Goal: Task Accomplishment & Management: Manage account settings

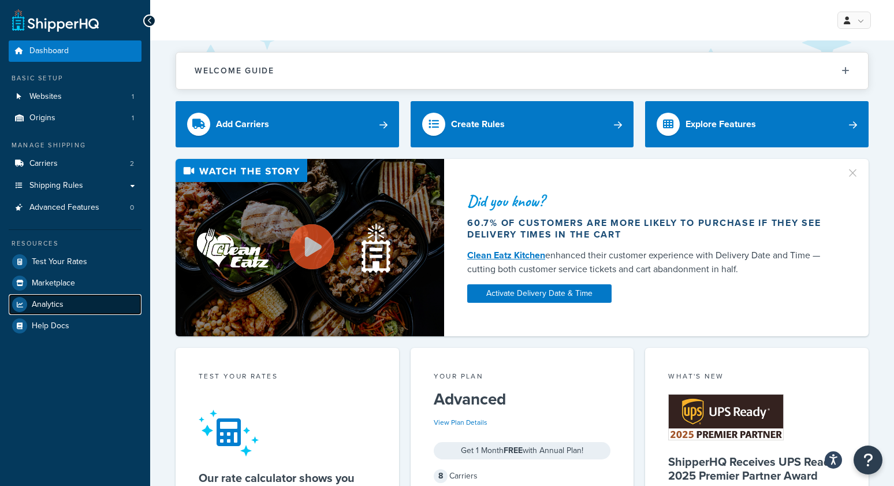
click at [58, 307] on span "Analytics" at bounding box center [48, 305] width 32 height 10
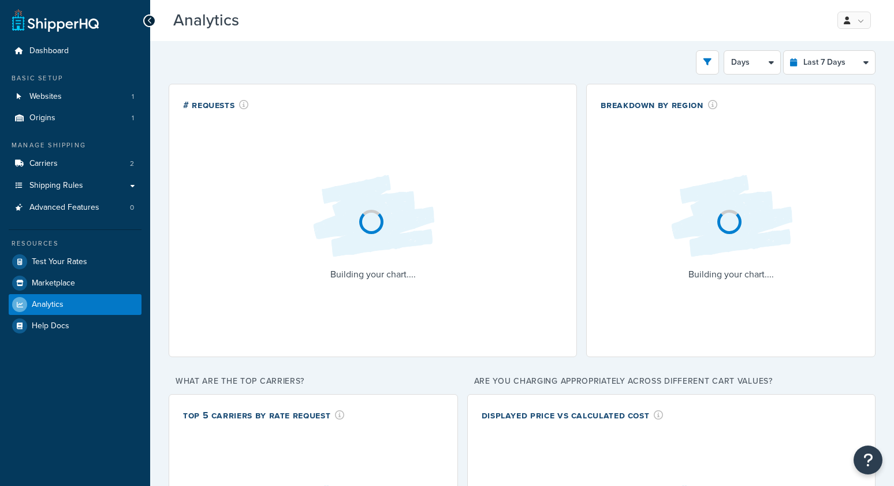
select select "last_7_days"
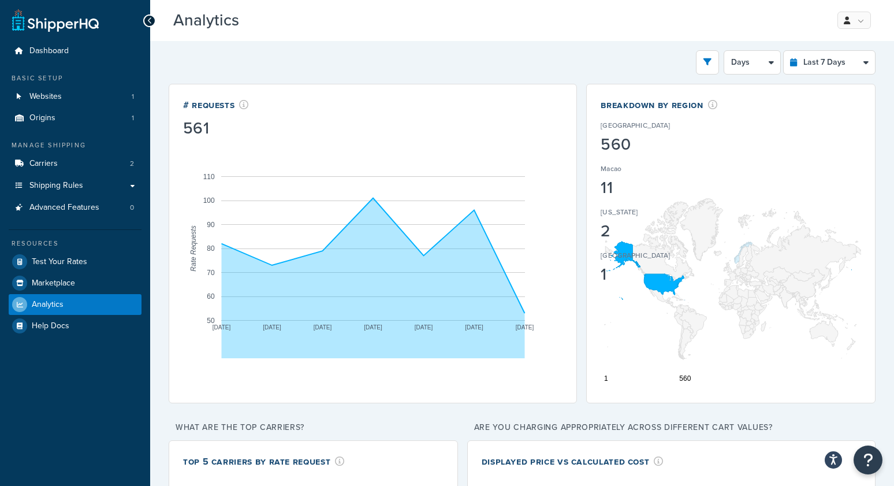
click at [291, 66] on div "Filters Website VizardsGunsAndAmmo.com Destination United States United Kingdom…" at bounding box center [522, 62] width 707 height 24
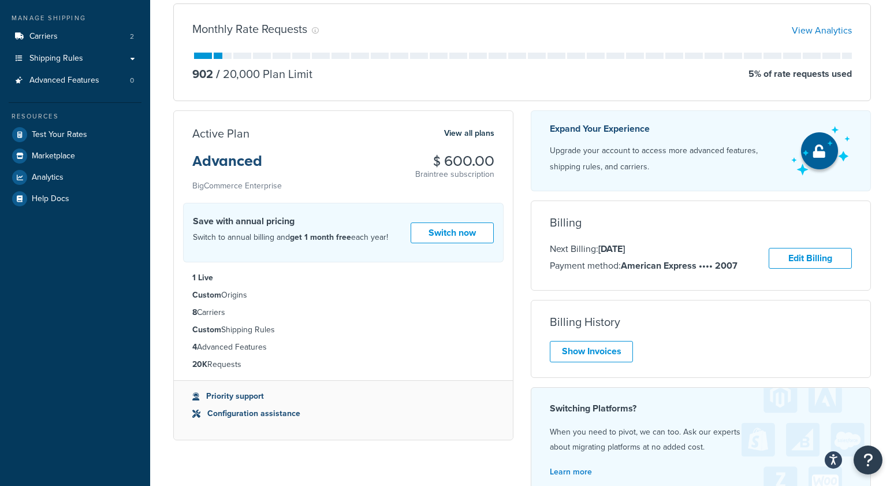
scroll to position [201, 0]
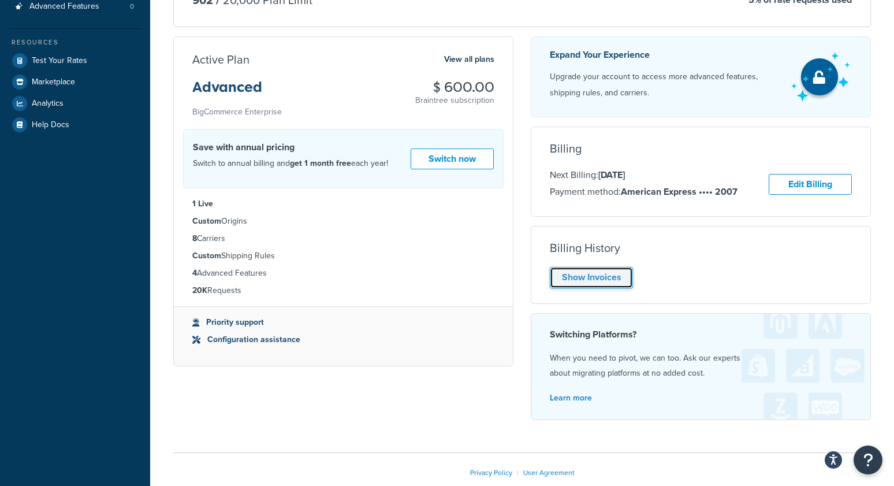
click at [575, 275] on link "Show Invoices" at bounding box center [591, 277] width 83 height 21
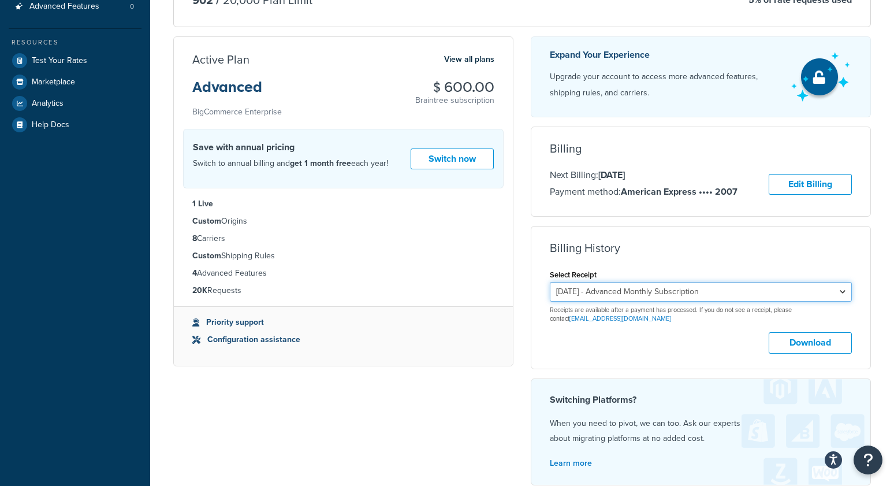
click at [623, 283] on select "August 6, 2025 - Advanced Monthly Subscription" at bounding box center [701, 292] width 302 height 20
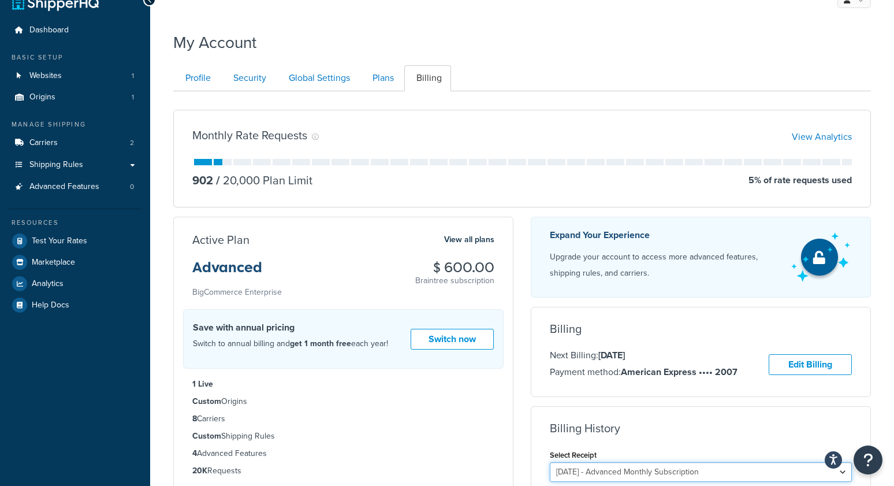
scroll to position [0, 0]
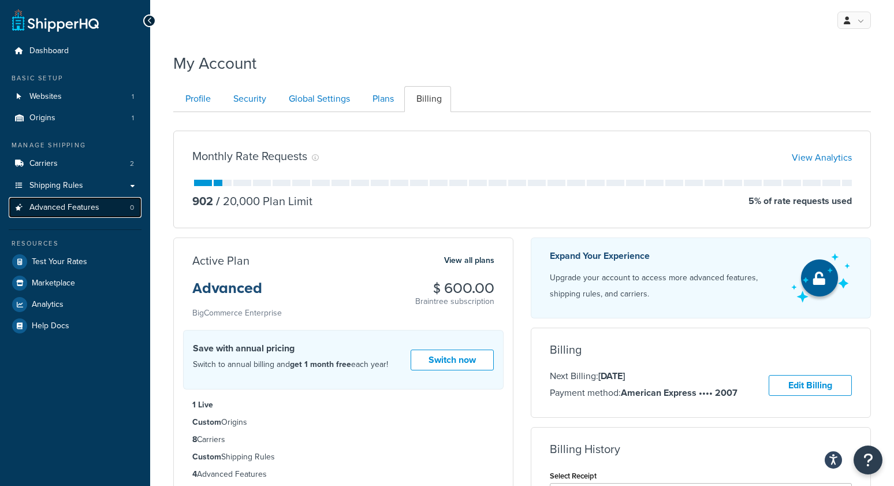
click at [82, 206] on span "Advanced Features" at bounding box center [64, 208] width 70 height 10
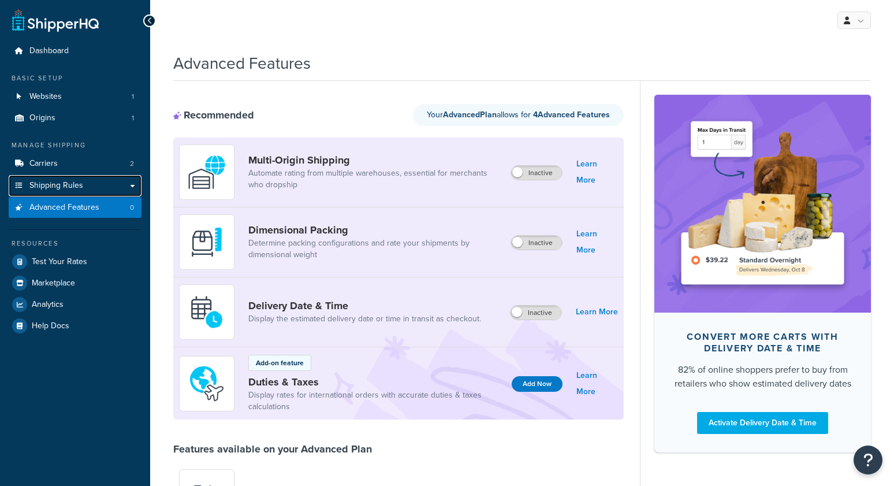
click at [85, 180] on link "Shipping Rules" at bounding box center [75, 185] width 133 height 21
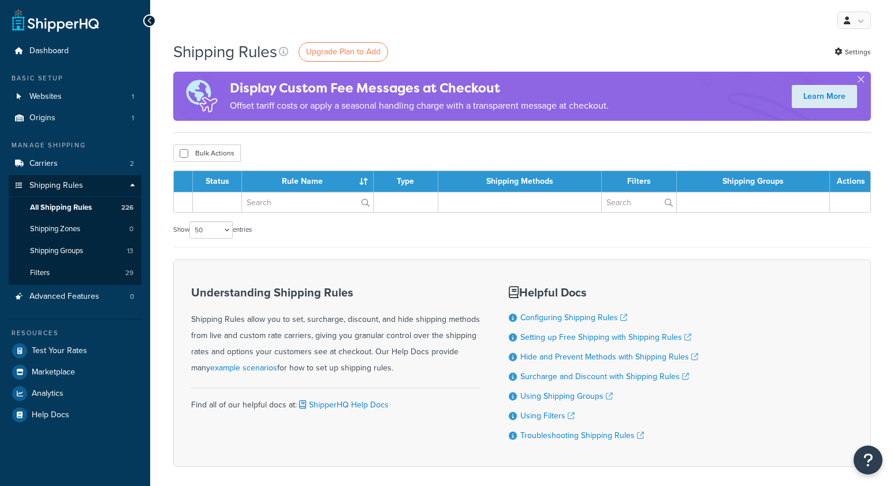
select select "50"
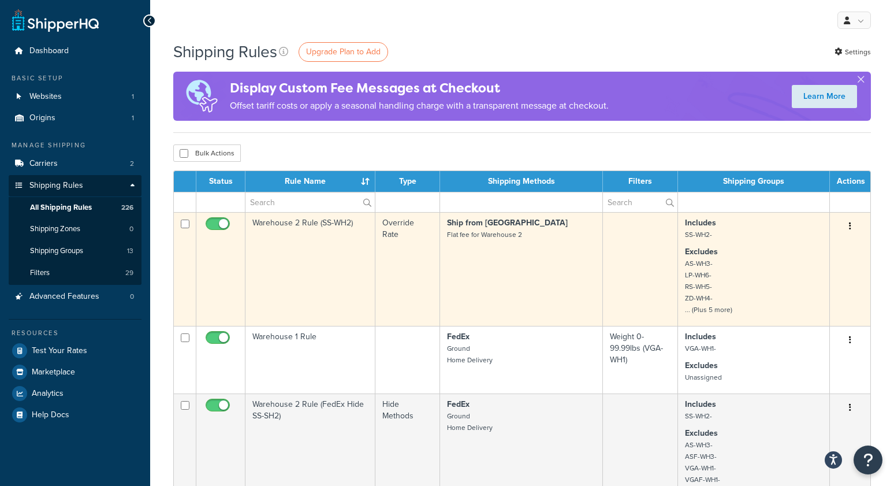
click at [298, 259] on td "Warehouse 2 Rule (SS-WH2)" at bounding box center [310, 269] width 130 height 114
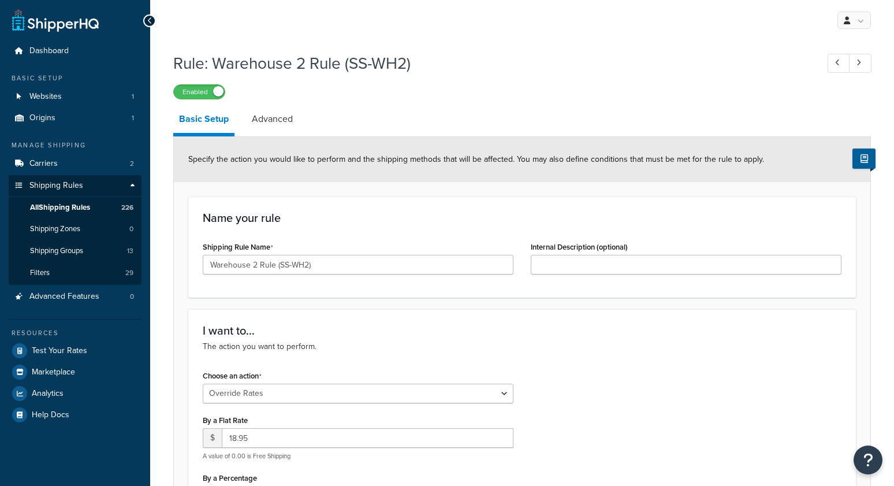
select select "OVERRIDE"
select select "SHIPPING_GROUP"
click at [110, 206] on link "All Shipping Rules 226" at bounding box center [75, 207] width 133 height 21
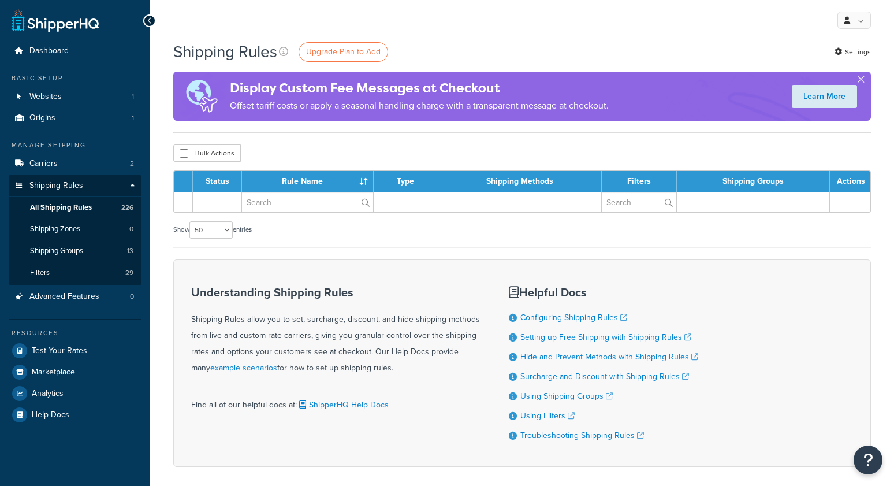
select select "50"
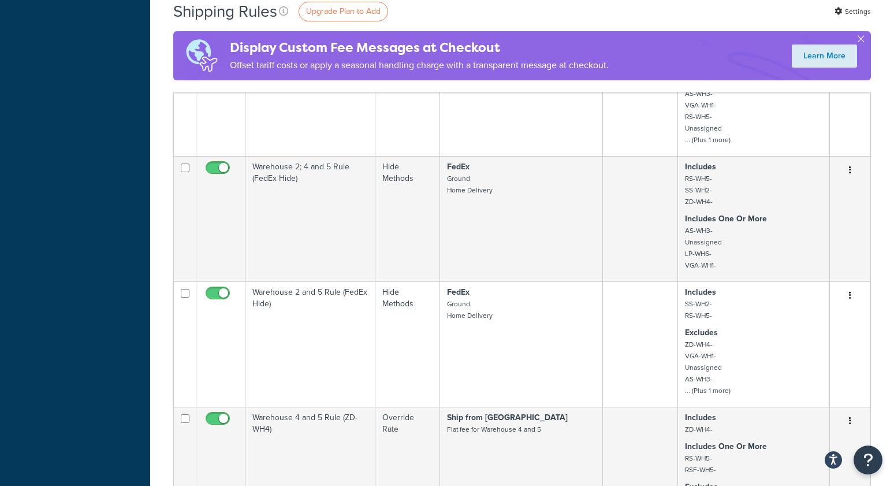
scroll to position [2413, 0]
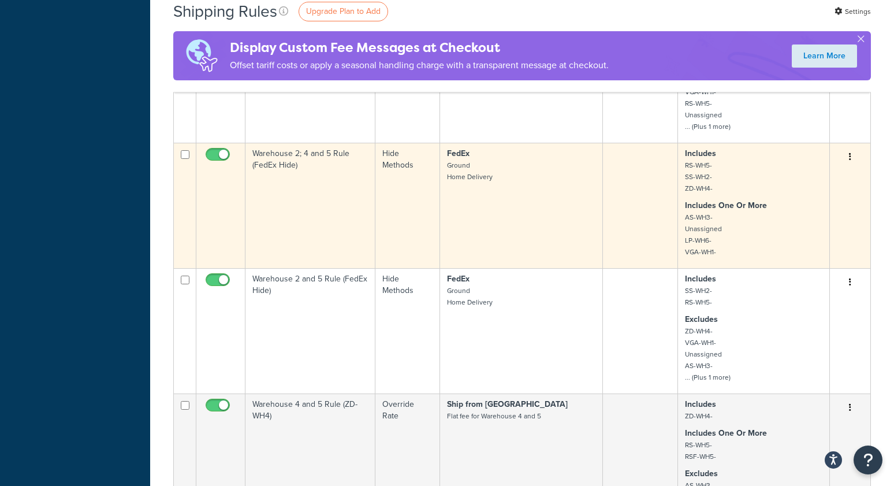
click at [288, 197] on td "Warehouse 2; 4 and 5 Rule (FedEx Hide)" at bounding box center [310, 205] width 130 height 125
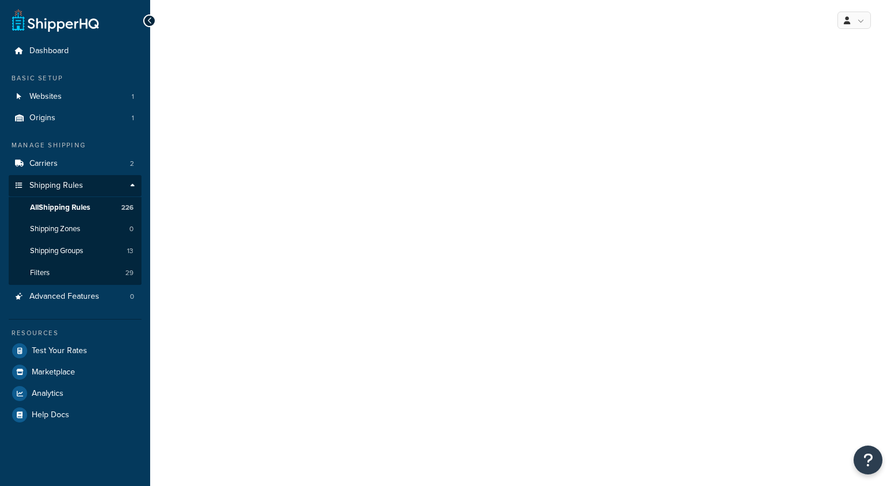
select select "HIDE"
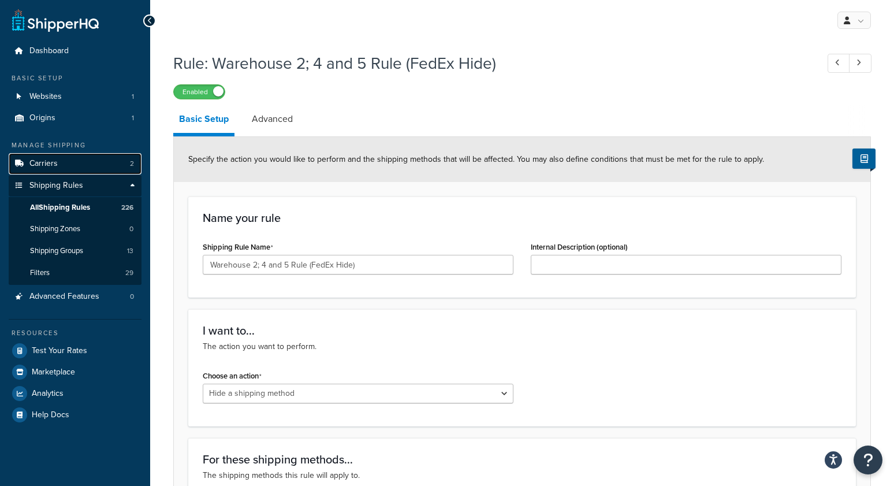
click at [73, 165] on link "Carriers 2" at bounding box center [75, 163] width 133 height 21
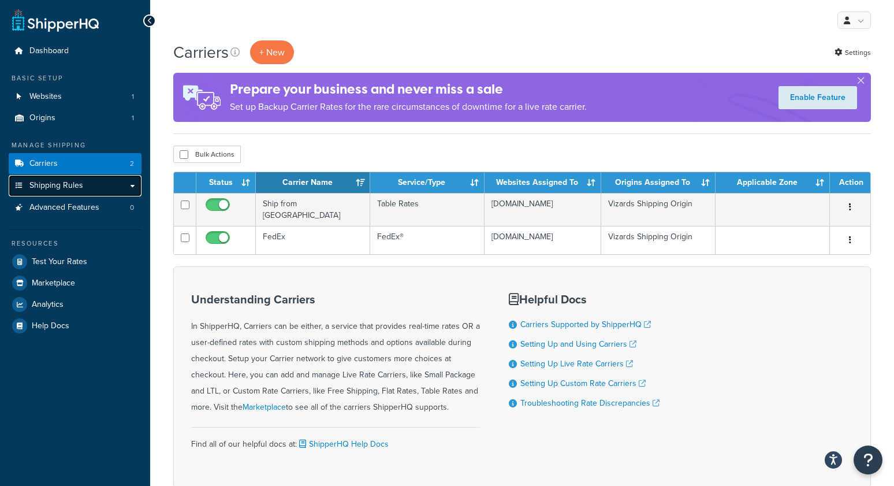
click at [59, 188] on span "Shipping Rules" at bounding box center [56, 186] width 54 height 10
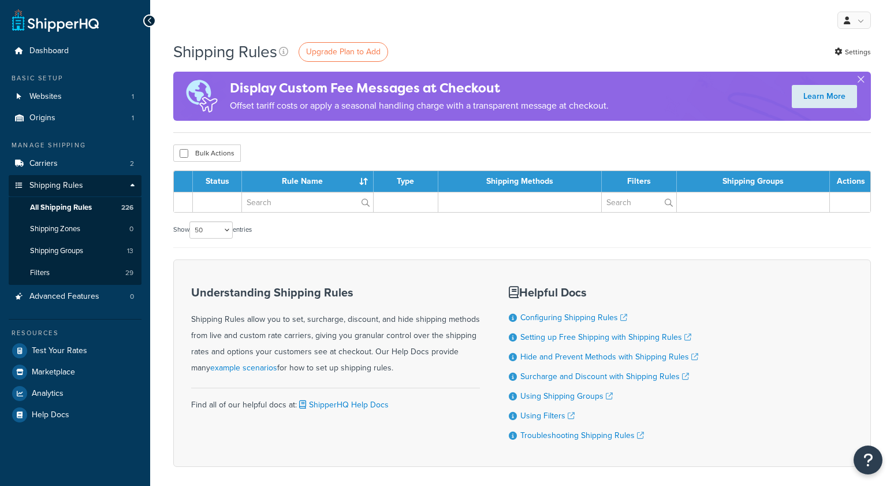
select select "50"
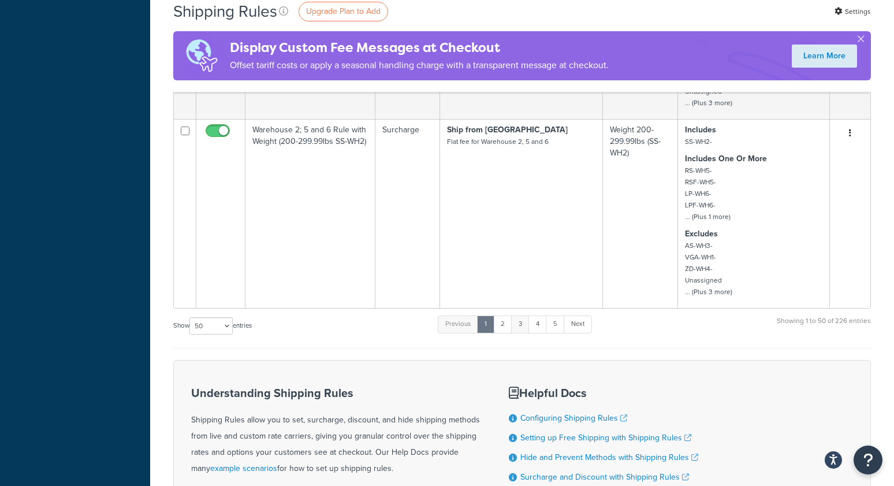
scroll to position [6847, 0]
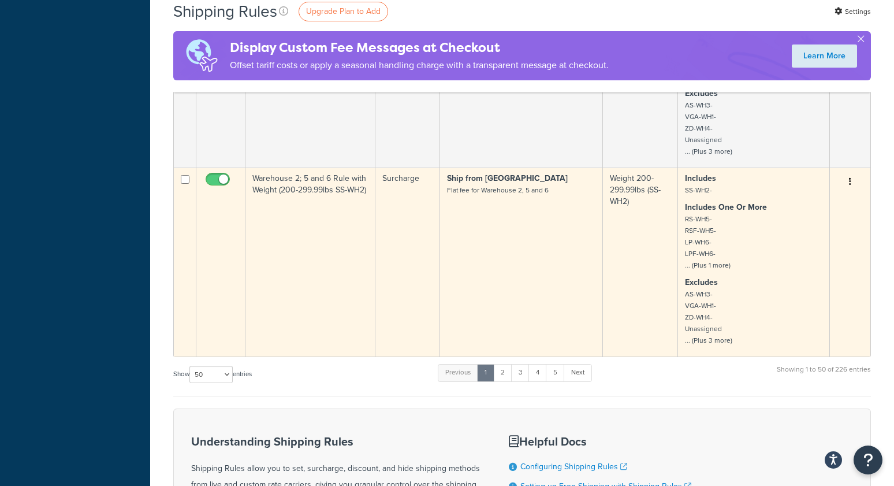
click at [310, 227] on td "Warehouse 2; 5 and 6 Rule with Weight (200-299.99lbs SS-WH2)" at bounding box center [310, 261] width 130 height 189
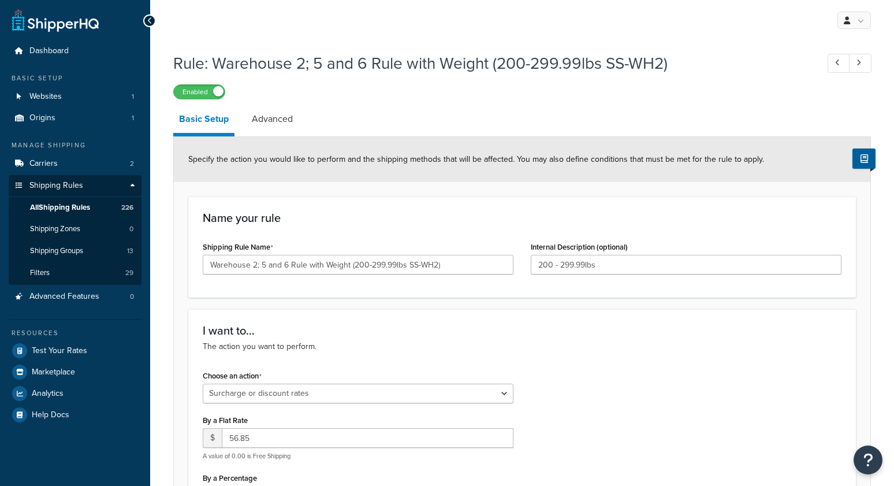
select select "SURCHARGE"
select select "ORDER"
select select "SHIPPING_GROUP"
click at [80, 163] on link "Carriers 2" at bounding box center [75, 163] width 133 height 21
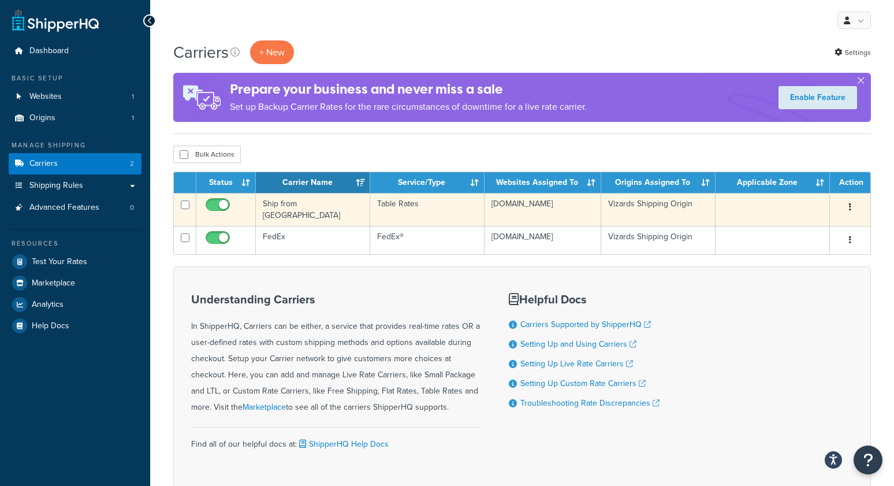
click at [293, 210] on td "Ship from [GEOGRAPHIC_DATA]" at bounding box center [313, 209] width 114 height 33
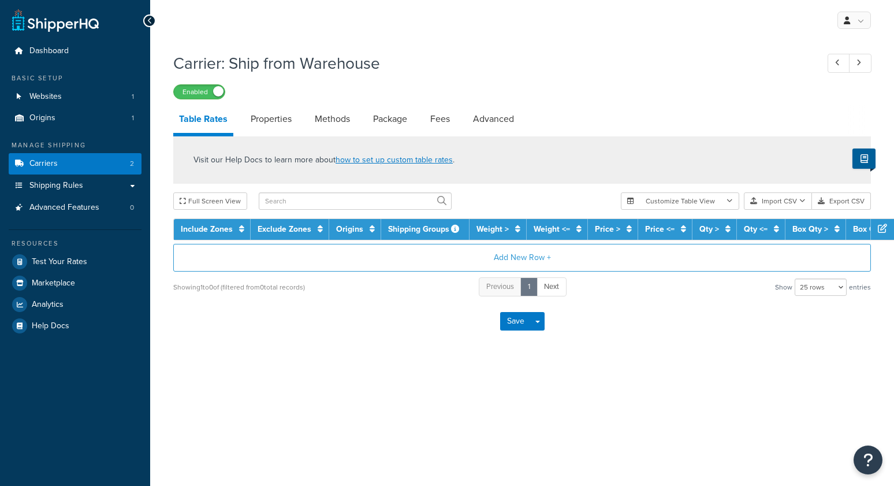
select select "25"
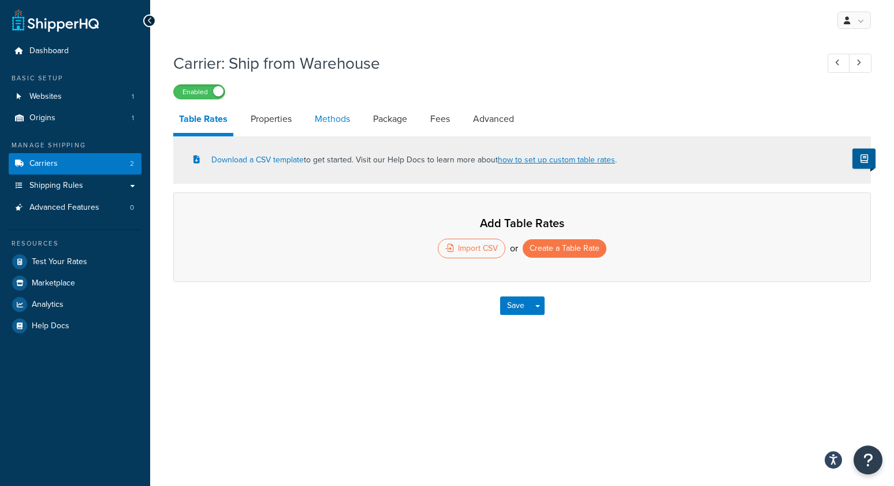
click at [336, 120] on link "Methods" at bounding box center [332, 119] width 47 height 28
select select "25"
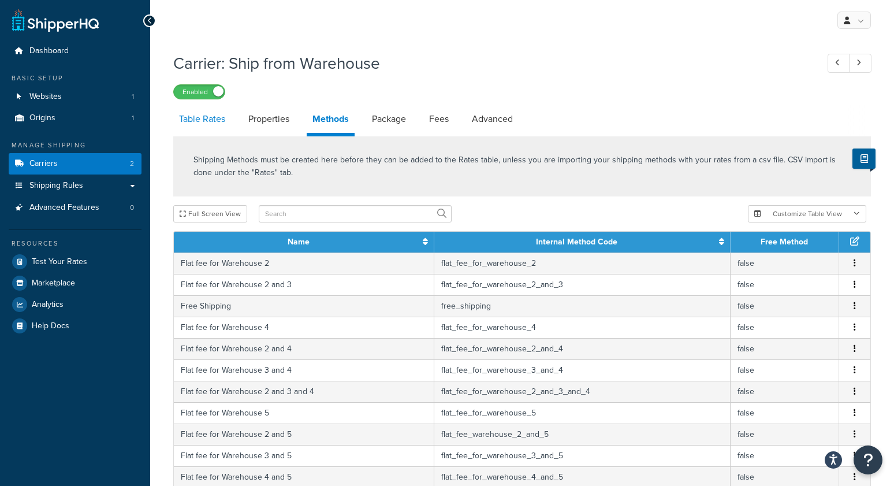
click at [203, 124] on link "Table Rates" at bounding box center [202, 119] width 58 height 28
select select "25"
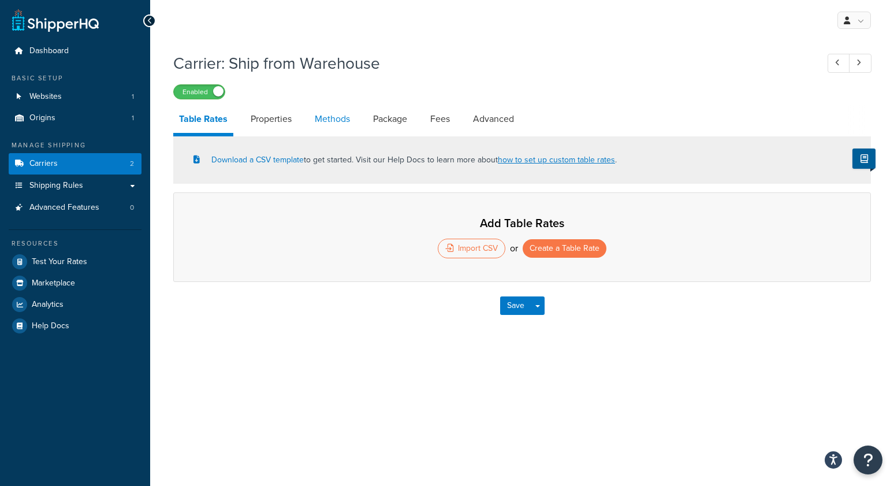
click at [331, 124] on link "Methods" at bounding box center [332, 119] width 47 height 28
select select "25"
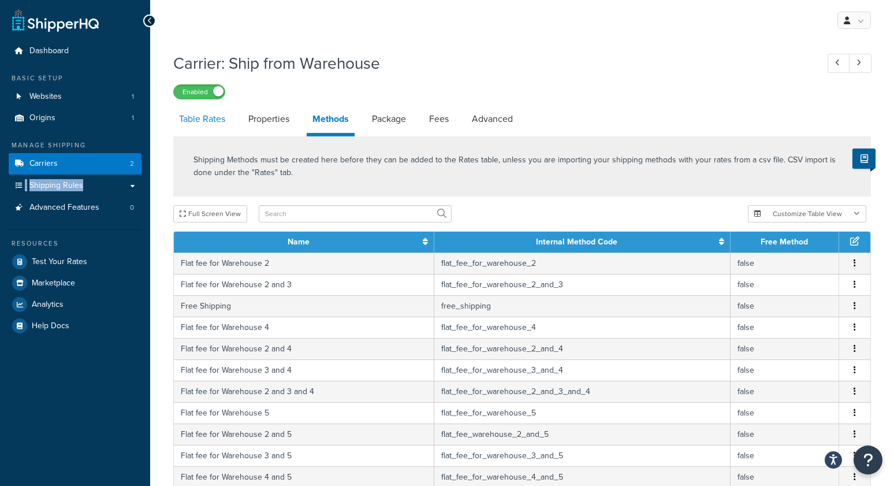
click at [218, 120] on link "Table Rates" at bounding box center [202, 119] width 58 height 28
select select "25"
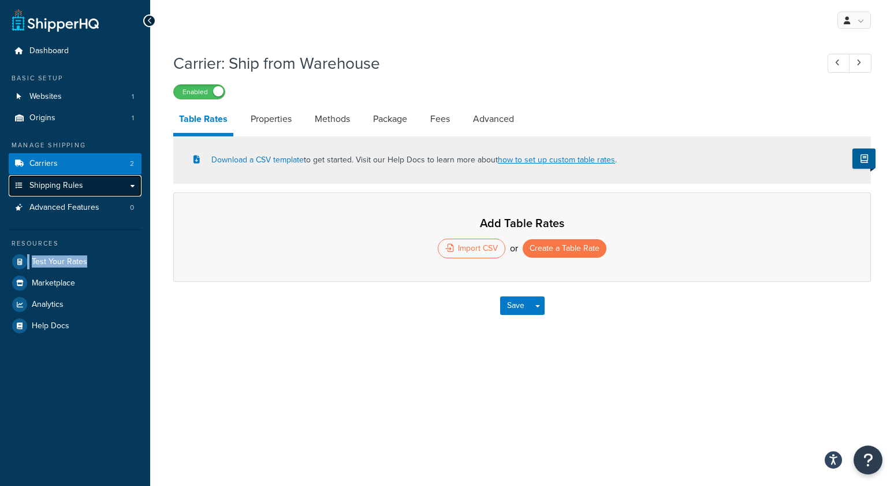
click at [88, 183] on link "Shipping Rules" at bounding box center [75, 185] width 133 height 21
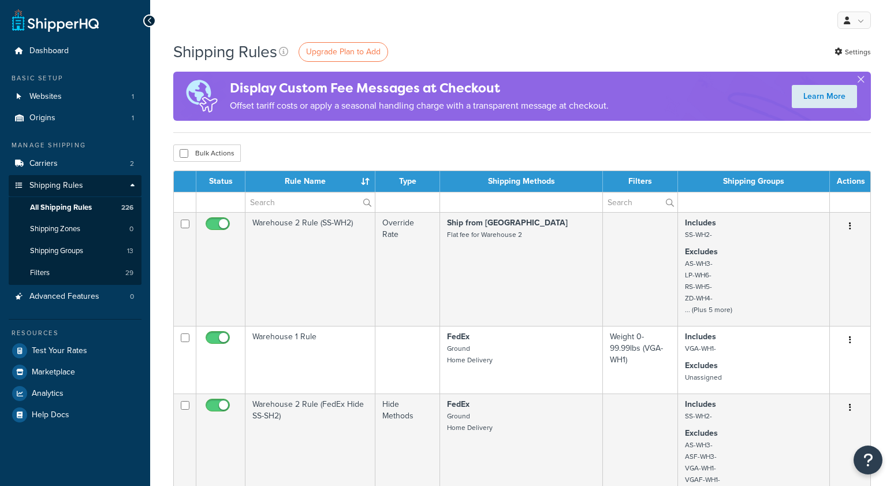
select select "50"
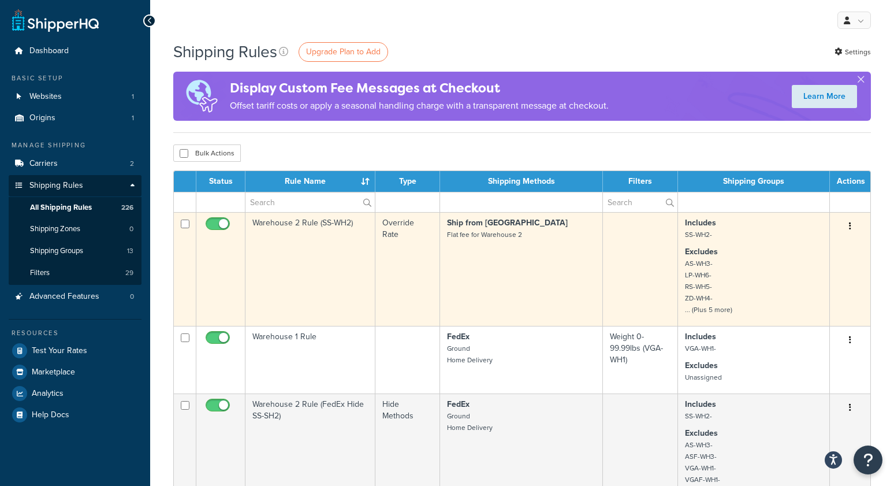
click at [311, 256] on td "Warehouse 2 Rule (SS-WH2)" at bounding box center [310, 269] width 130 height 114
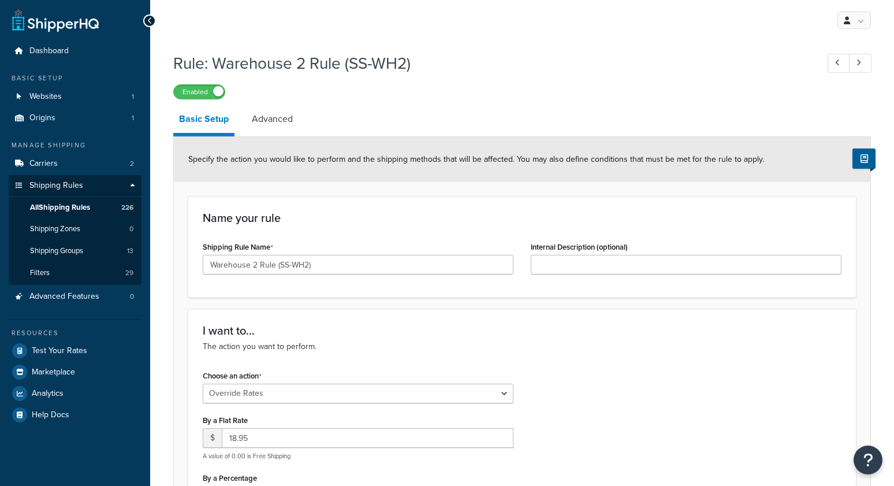
select select "OVERRIDE"
select select "SHIPPING_GROUP"
click at [100, 207] on link "All Shipping Rules 226" at bounding box center [75, 207] width 133 height 21
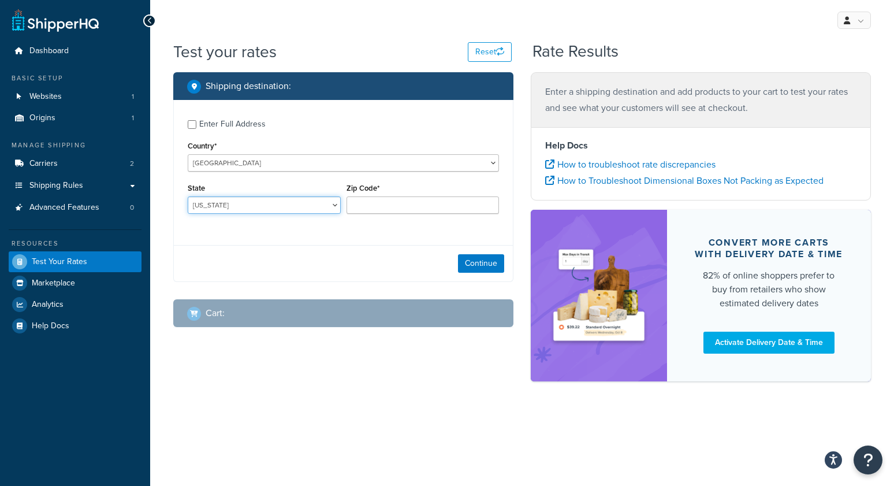
click at [241, 204] on select "[US_STATE] [US_STATE] [US_STATE] [US_STATE] [US_STATE] Armed Forces Americas Ar…" at bounding box center [264, 204] width 153 height 17
select select "[GEOGRAPHIC_DATA]"
type input "78745"
click at [241, 244] on div "Enter Full Address Country* [GEOGRAPHIC_DATA] [GEOGRAPHIC_DATA] [GEOGRAPHIC_DAT…" at bounding box center [343, 191] width 340 height 182
click at [482, 263] on button "Continue" at bounding box center [481, 263] width 46 height 18
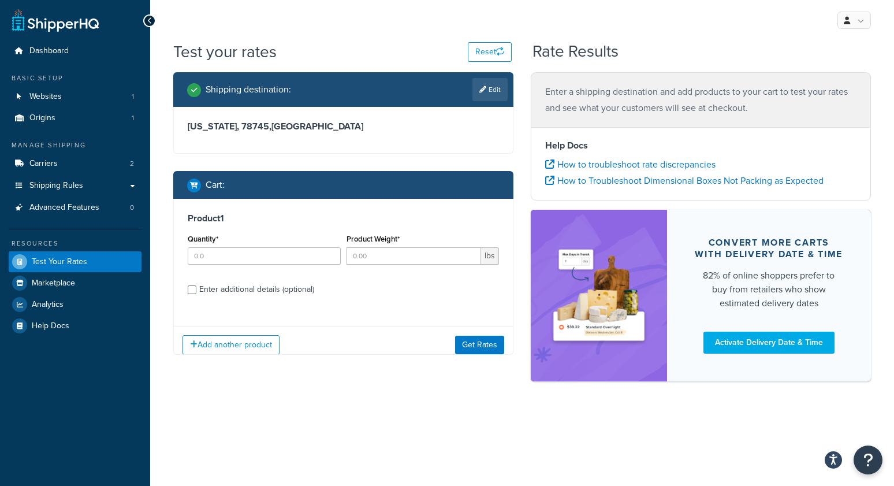
click at [228, 268] on div "Quantity*" at bounding box center [264, 252] width 159 height 42
drag, startPoint x: 236, startPoint y: 261, endPoint x: 323, endPoint y: 260, distance: 86.6
click at [248, 260] on input "Quantity*" at bounding box center [264, 255] width 153 height 17
type input "1"
click at [386, 255] on input "Product Weight*" at bounding box center [413, 255] width 135 height 17
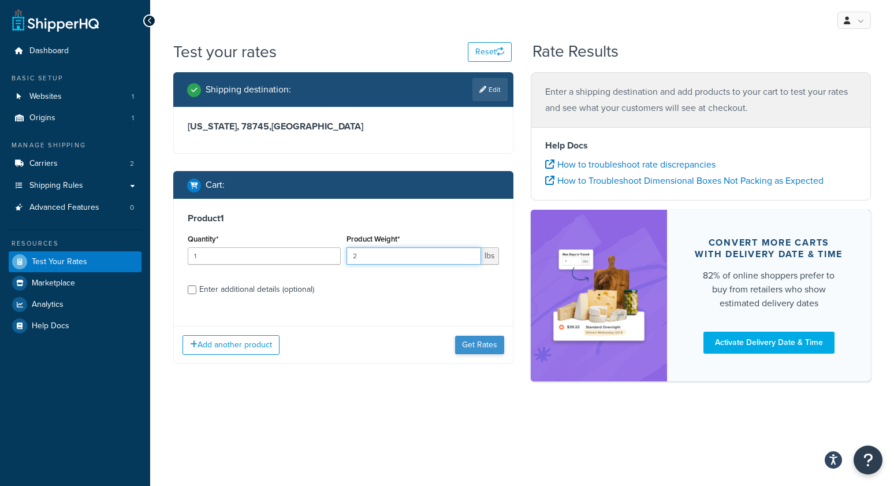
type input "2"
click at [482, 346] on button "Get Rates" at bounding box center [479, 344] width 49 height 18
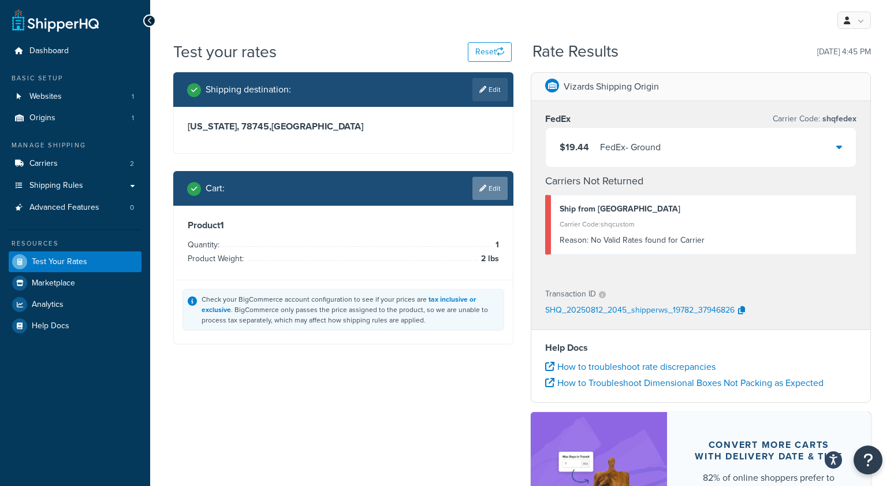
click at [489, 193] on link "Edit" at bounding box center [489, 188] width 35 height 23
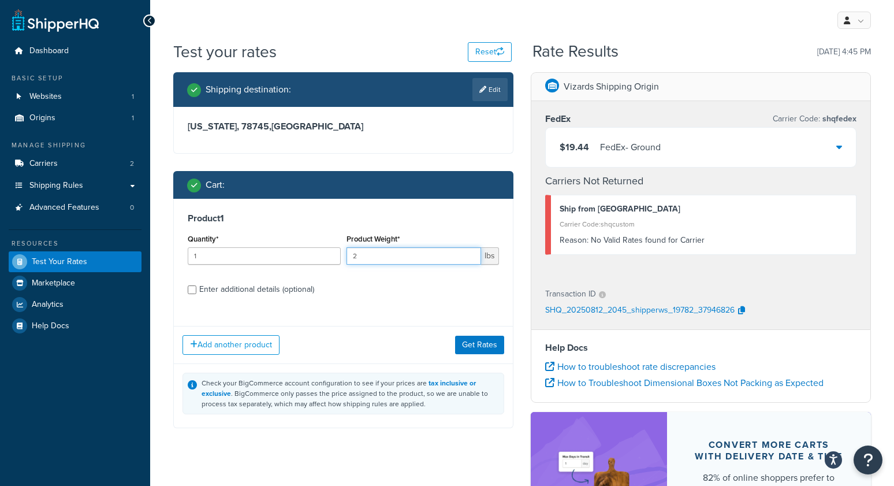
drag, startPoint x: 423, startPoint y: 259, endPoint x: 244, endPoint y: 244, distance: 179.0
click at [244, 244] on div "Quantity* 1 Product Weight* 2 lbs" at bounding box center [343, 252] width 317 height 42
type input "3"
click at [490, 346] on button "Get Rates" at bounding box center [479, 344] width 49 height 18
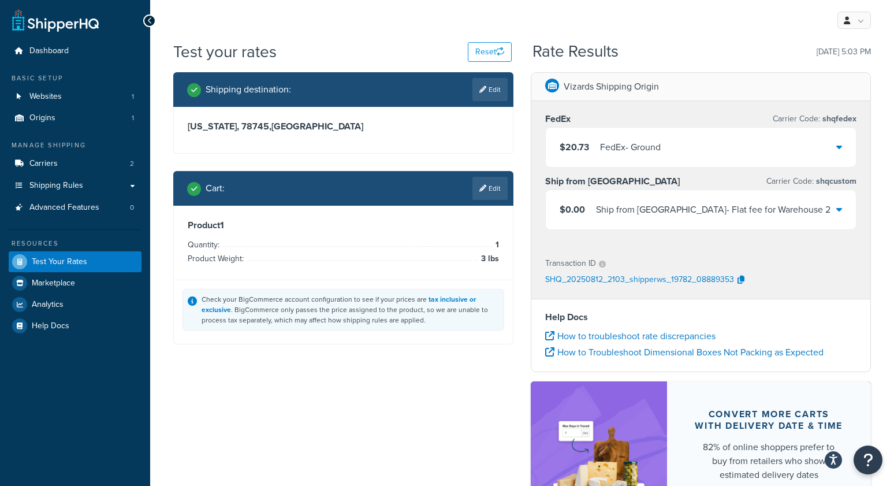
click at [654, 148] on div "FedEx - Ground" at bounding box center [630, 147] width 61 height 16
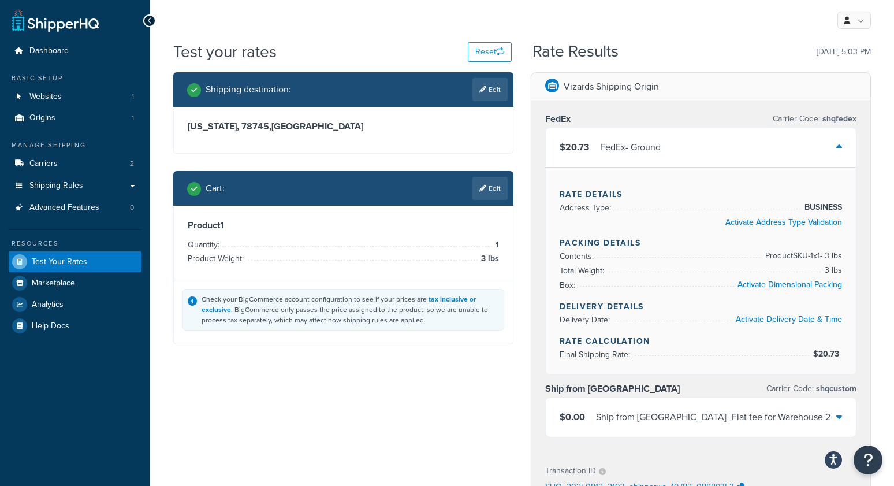
click at [654, 148] on div "FedEx - Ground" at bounding box center [630, 147] width 61 height 16
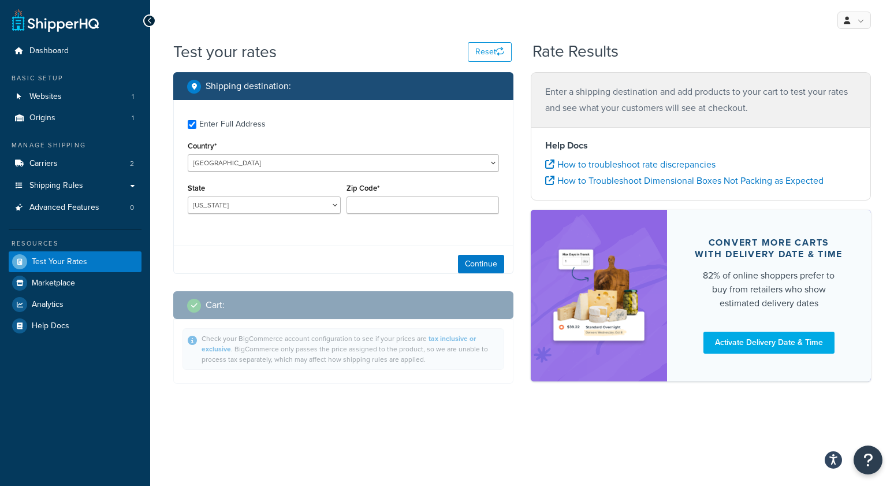
checkbox input "true"
type input "18037"
select select "PA"
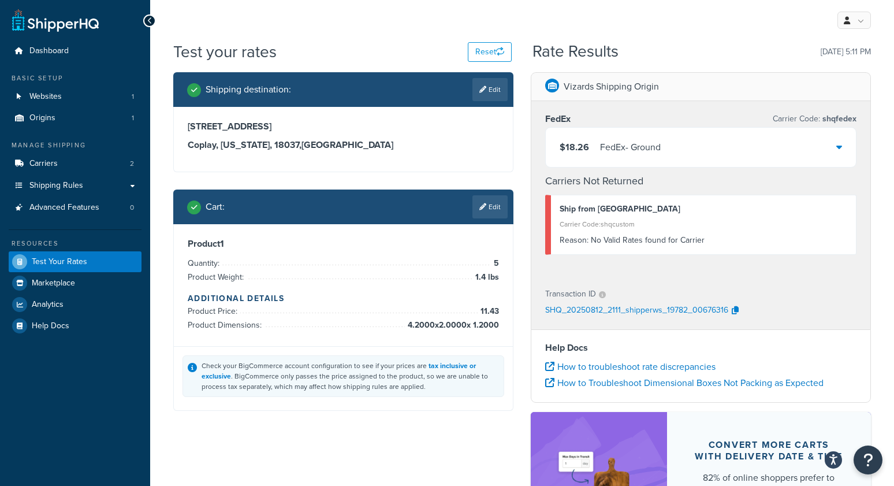
click at [402, 22] on div "My Profile Billing Global Settings Contact Us Logout" at bounding box center [522, 20] width 744 height 40
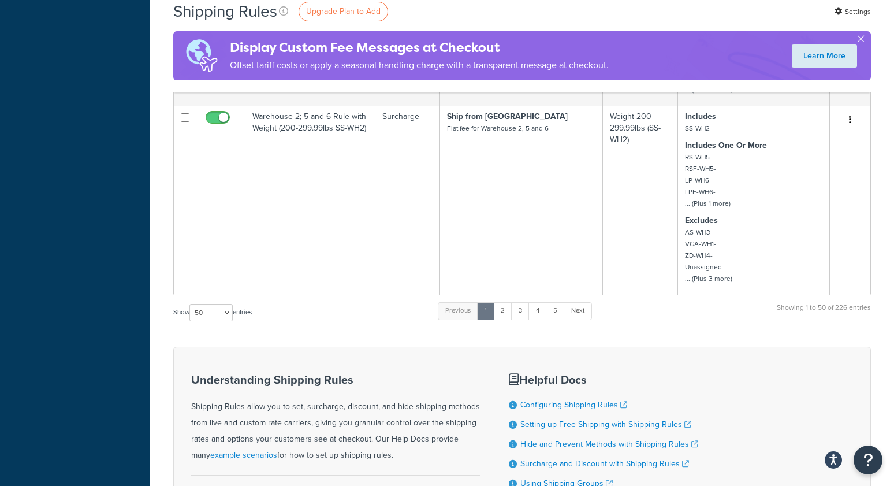
scroll to position [6854, 0]
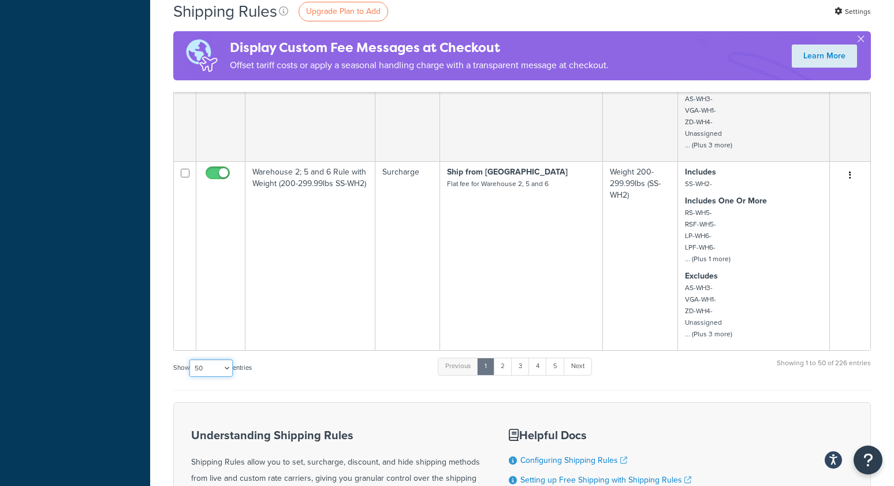
click at [208, 359] on select "10 15 25 50 100 1000" at bounding box center [210, 367] width 43 height 17
select select "1000"
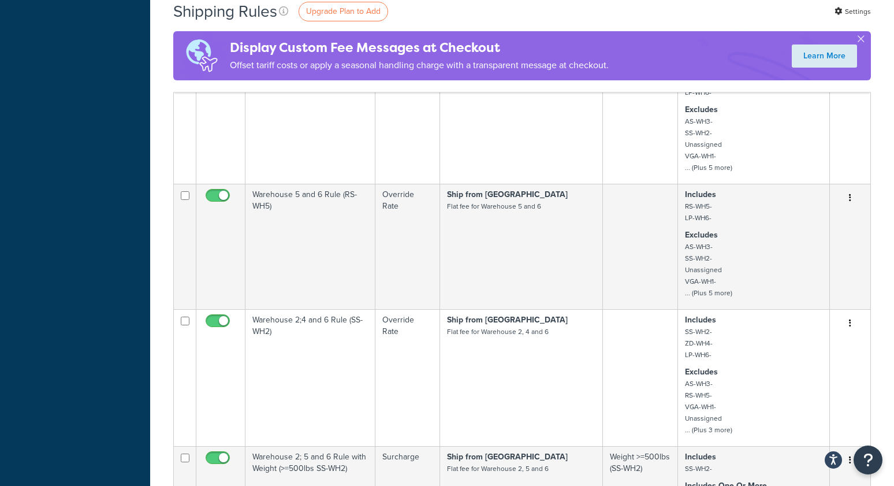
scroll to position [0, 0]
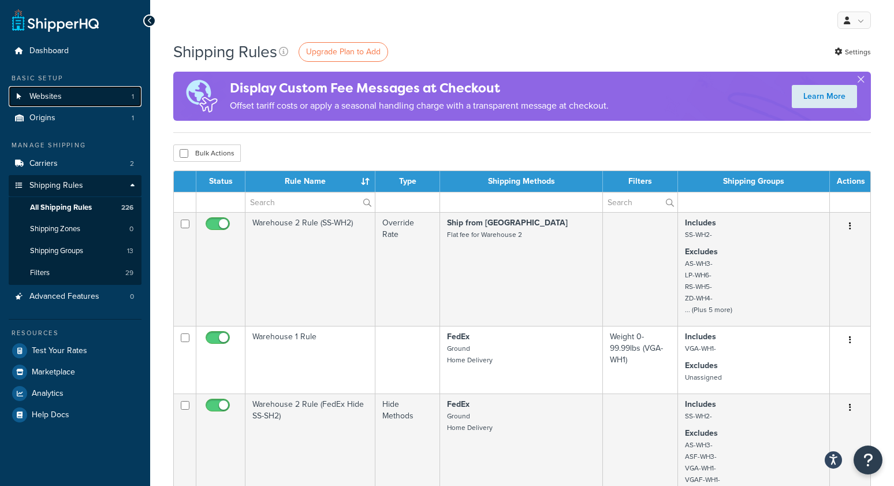
click at [42, 95] on span "Websites" at bounding box center [45, 97] width 32 height 10
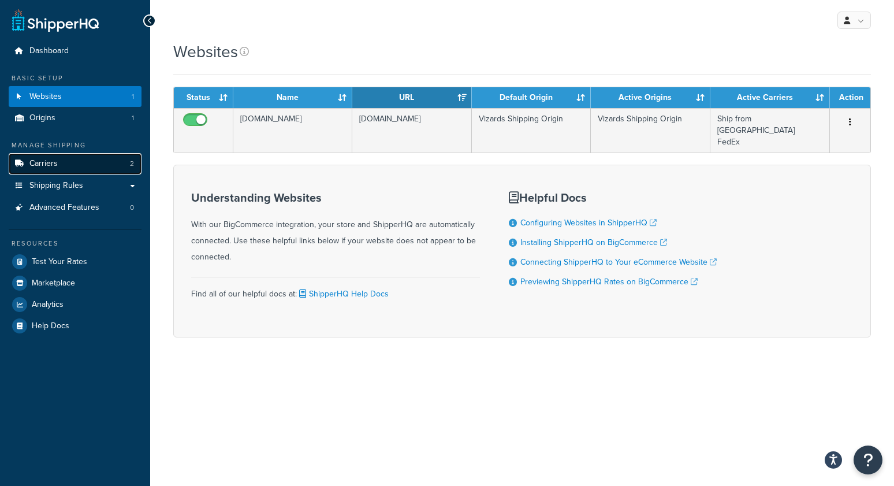
click at [46, 165] on span "Carriers" at bounding box center [43, 164] width 28 height 10
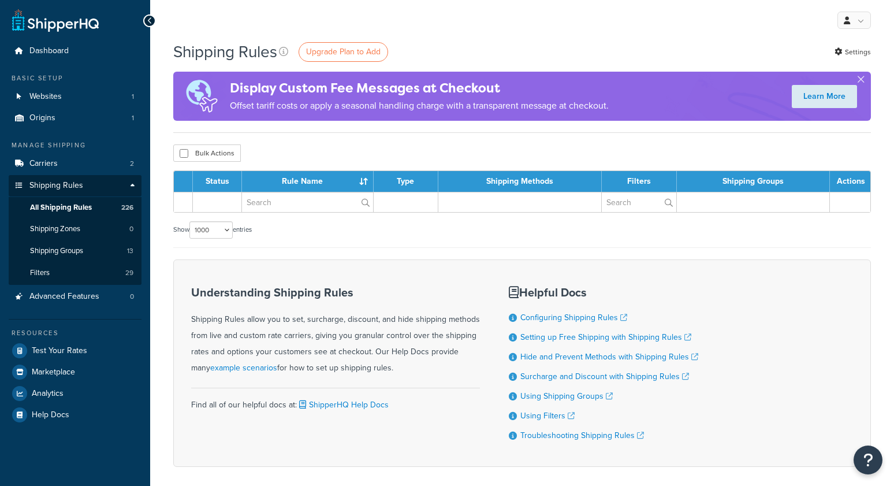
select select "1000"
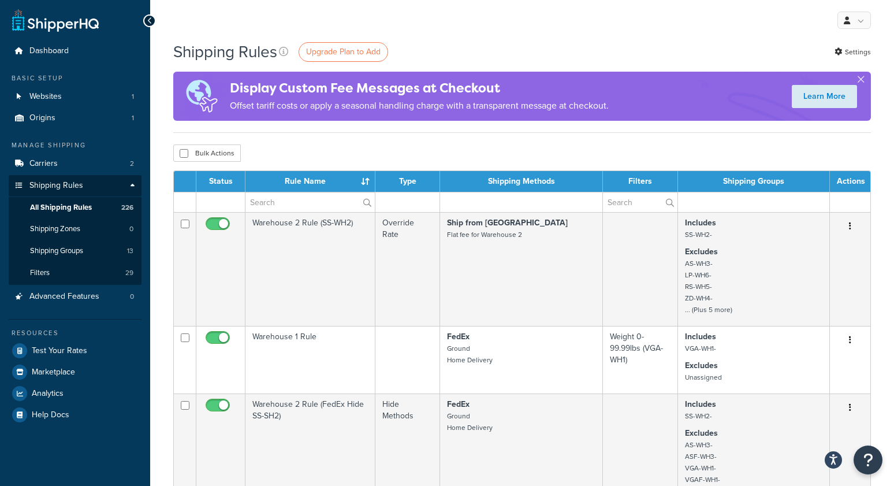
click at [483, 150] on div "Bulk Actions Duplicate [GEOGRAPHIC_DATA]" at bounding box center [521, 152] width 697 height 17
click at [671, 31] on div "My Profile Billing Global Settings Contact Us Logout" at bounding box center [522, 20] width 744 height 40
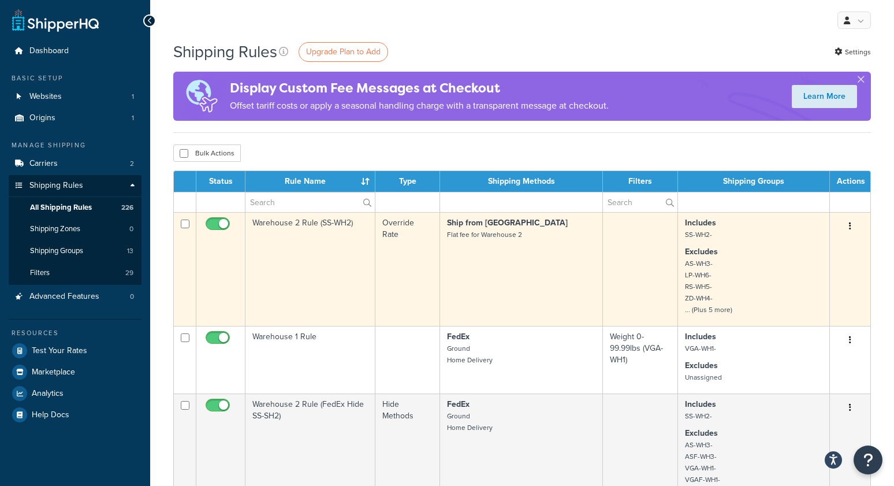
click at [333, 267] on td "Warehouse 2 Rule (SS-WH2)" at bounding box center [310, 269] width 130 height 114
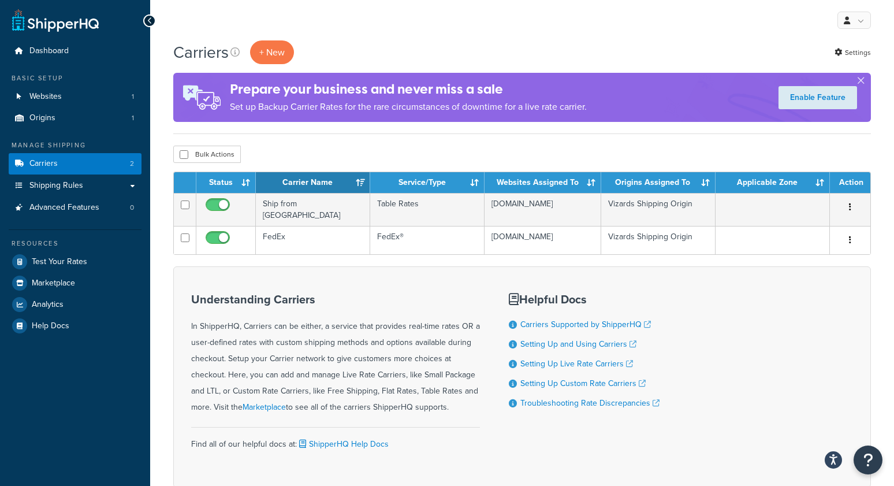
click at [374, 137] on div "Carriers + New Settings Prepare your business and never miss a sale Set up Back…" at bounding box center [522, 283] width 744 height 487
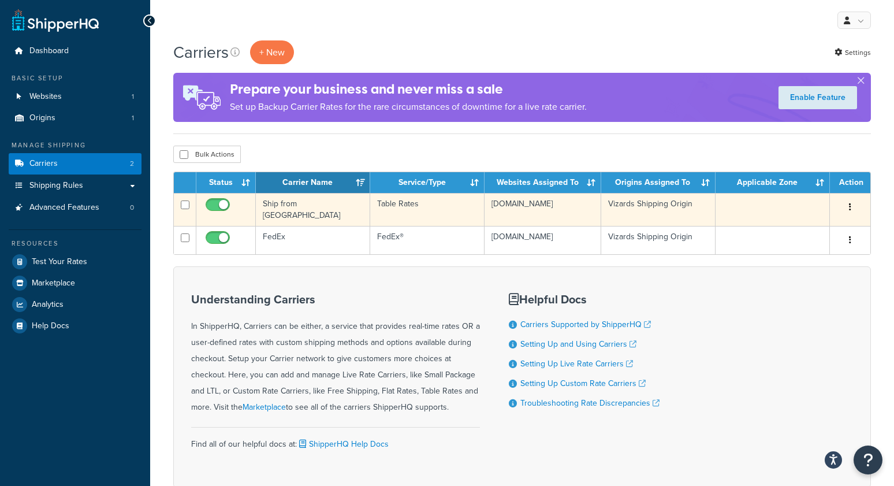
click at [291, 207] on td "Ship from [GEOGRAPHIC_DATA]" at bounding box center [313, 209] width 114 height 33
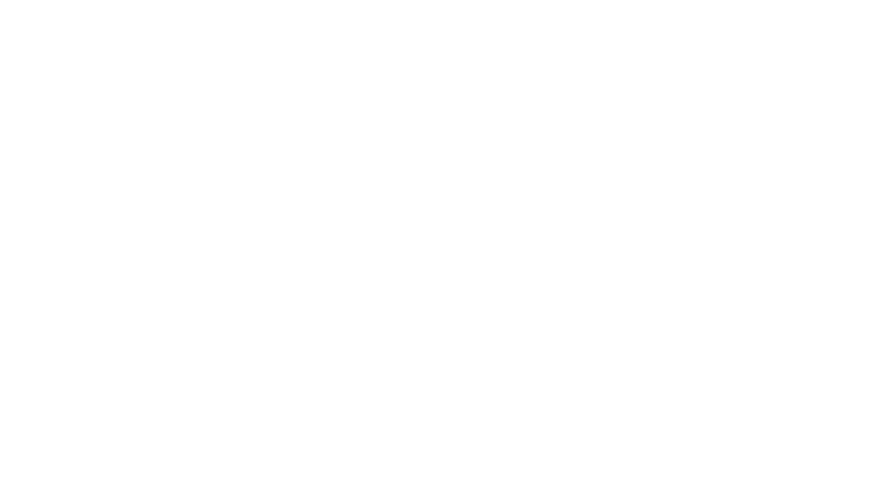
select select "25"
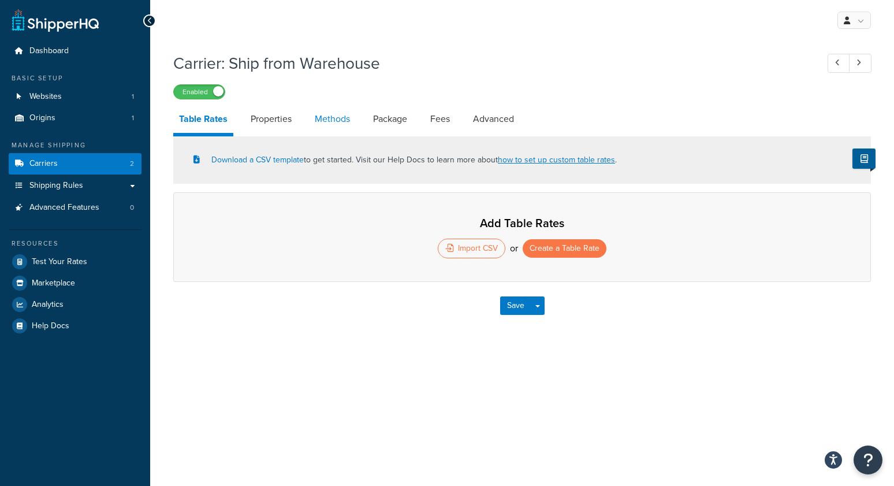
click at [334, 121] on link "Methods" at bounding box center [332, 119] width 47 height 28
select select "25"
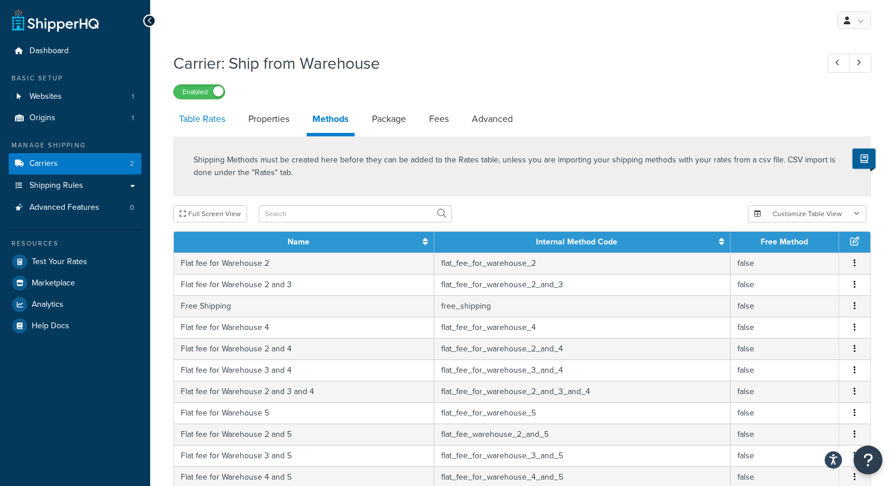
click at [203, 121] on link "Table Rates" at bounding box center [202, 119] width 58 height 28
select select "25"
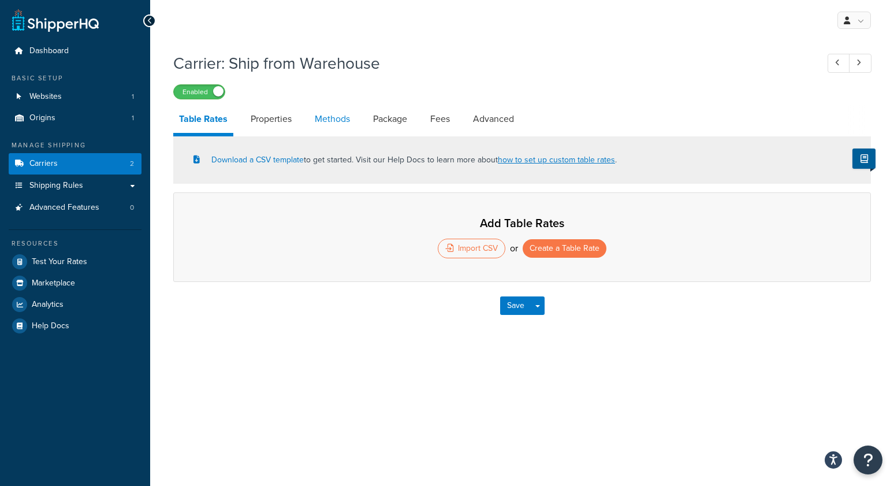
click at [325, 117] on link "Methods" at bounding box center [332, 119] width 47 height 28
select select "25"
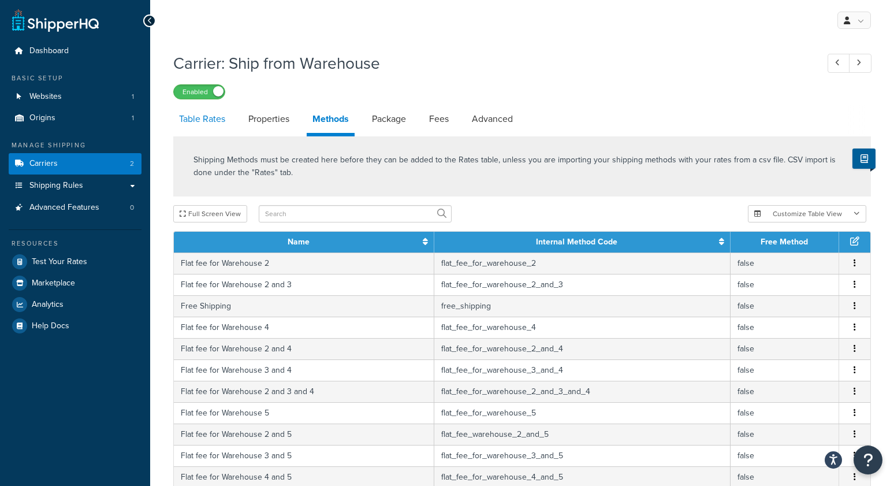
click at [212, 117] on link "Table Rates" at bounding box center [202, 119] width 58 height 28
select select "25"
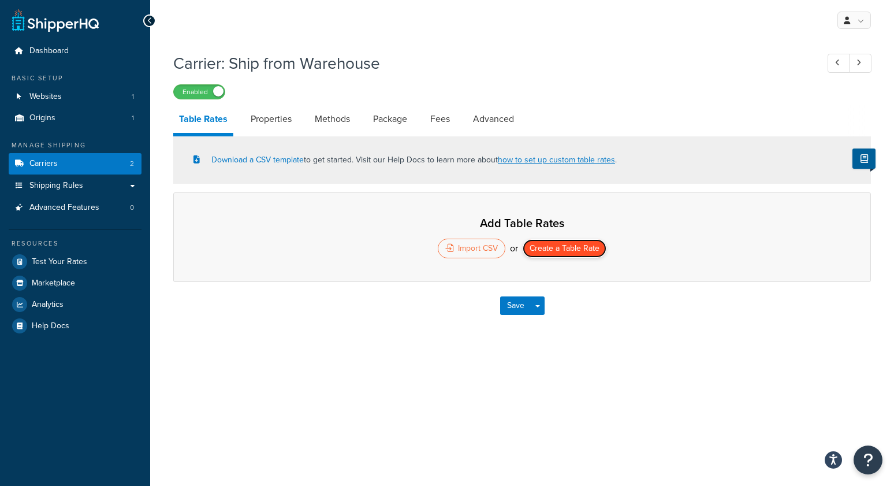
click at [570, 252] on button "Create a Table Rate" at bounding box center [564, 248] width 84 height 18
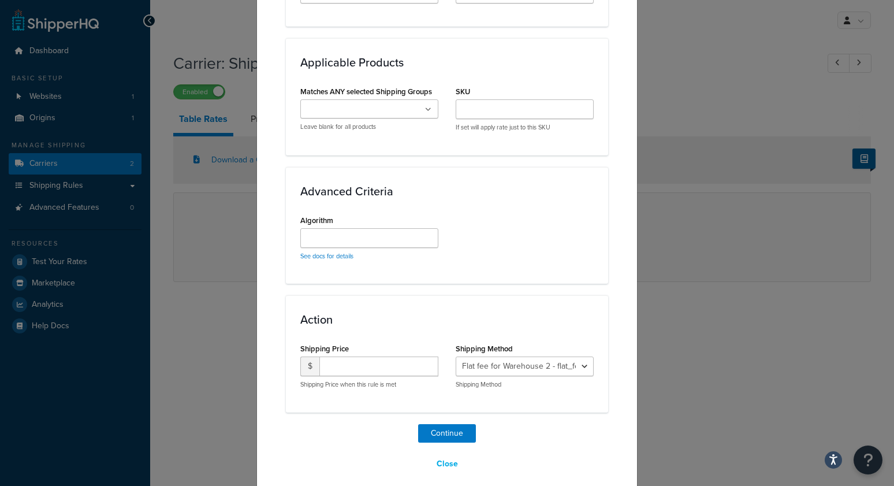
scroll to position [648, 0]
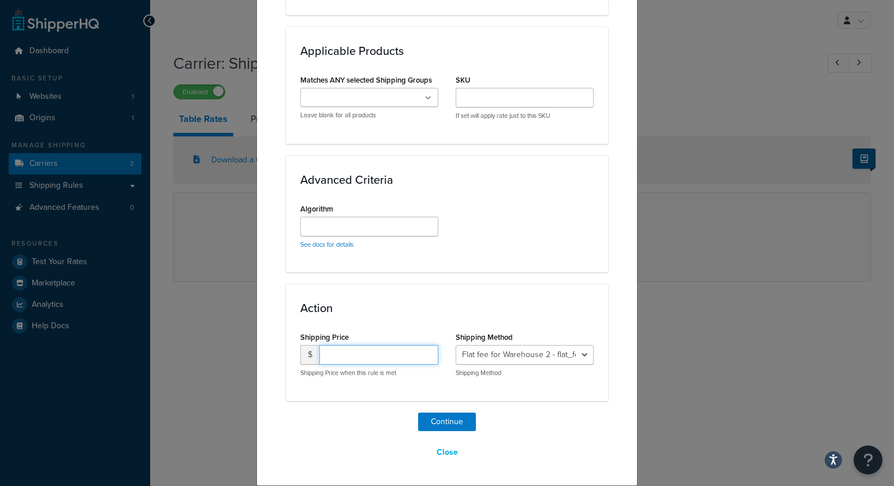
click at [359, 356] on input "number" at bounding box center [378, 355] width 119 height 20
type input "0"
click at [445, 451] on button "Close" at bounding box center [447, 452] width 36 height 20
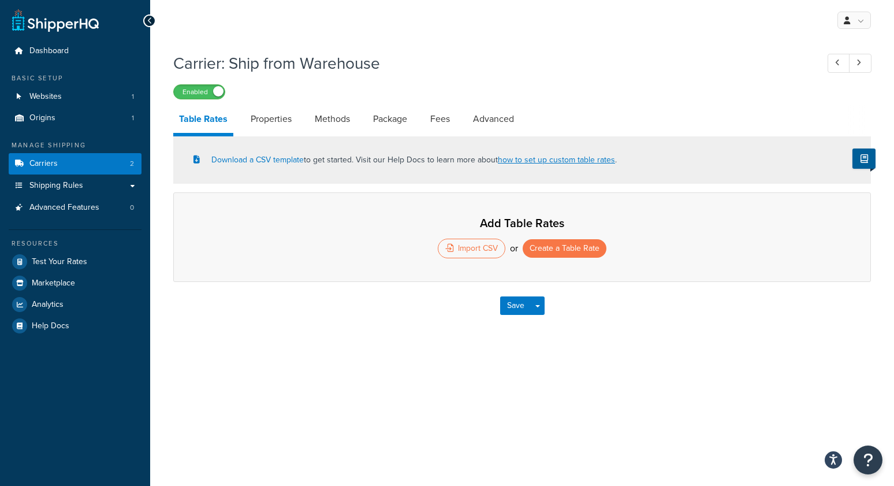
click at [445, 429] on div "My Profile Billing Global Settings Contact Us Logout Carrier: Ship from Warehou…" at bounding box center [522, 243] width 744 height 486
click at [552, 249] on button "Create a Table Rate" at bounding box center [564, 248] width 84 height 18
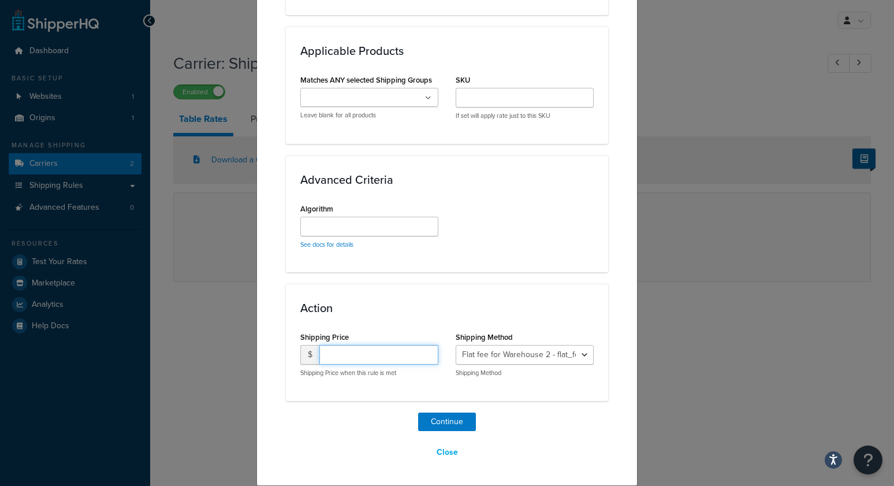
click at [367, 360] on input "number" at bounding box center [378, 355] width 119 height 20
type input "0"
click at [457, 422] on button "Continue" at bounding box center [447, 421] width 58 height 18
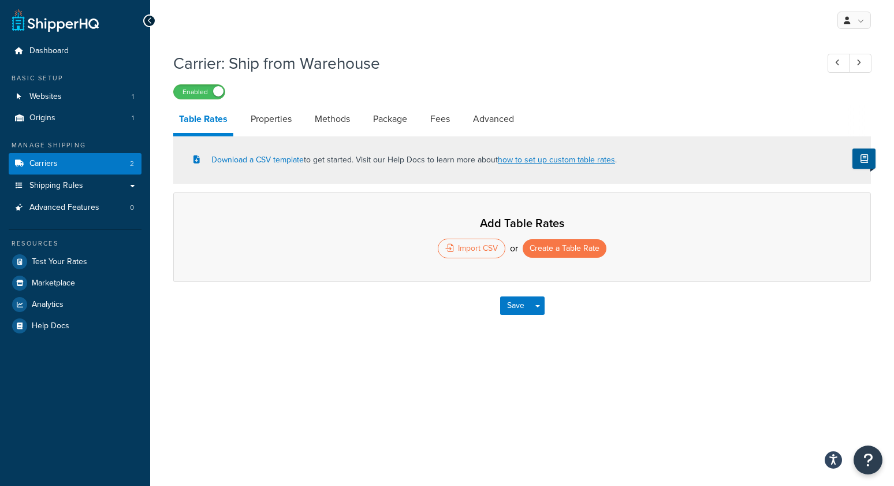
select select "25"
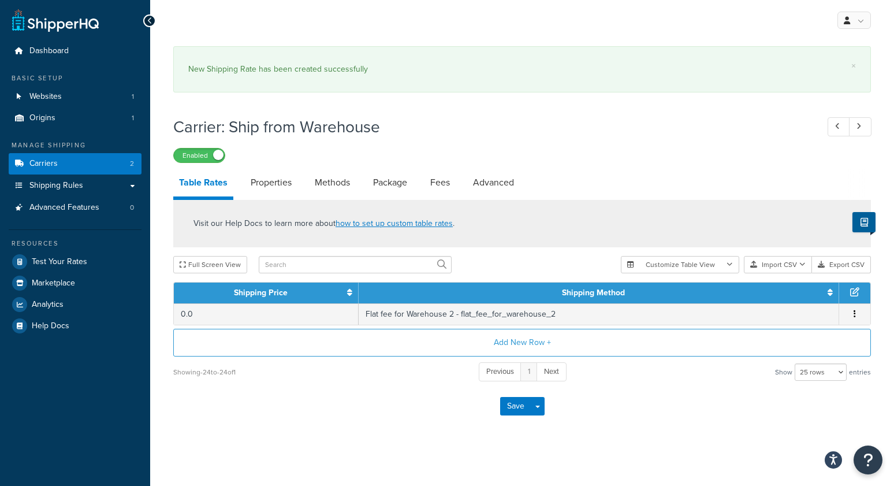
scroll to position [3, 0]
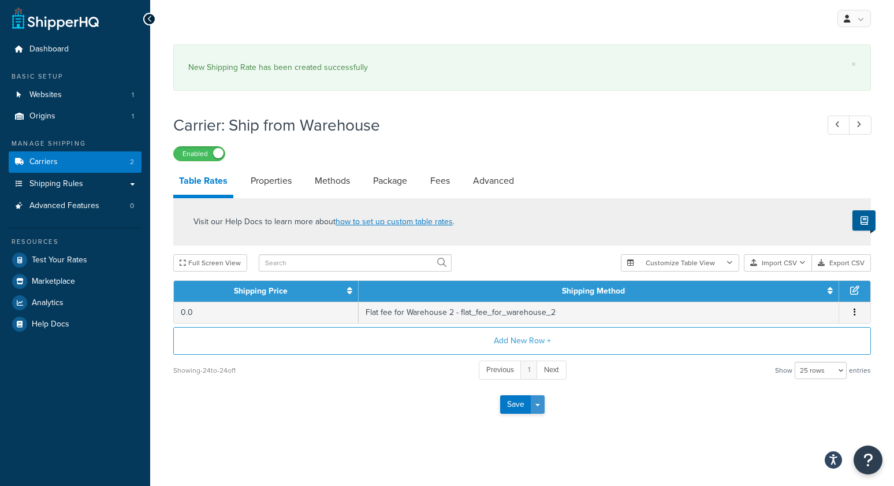
click at [540, 409] on button "Save Dropdown" at bounding box center [538, 404] width 14 height 18
click at [552, 431] on button "Save and Edit" at bounding box center [542, 425] width 84 height 24
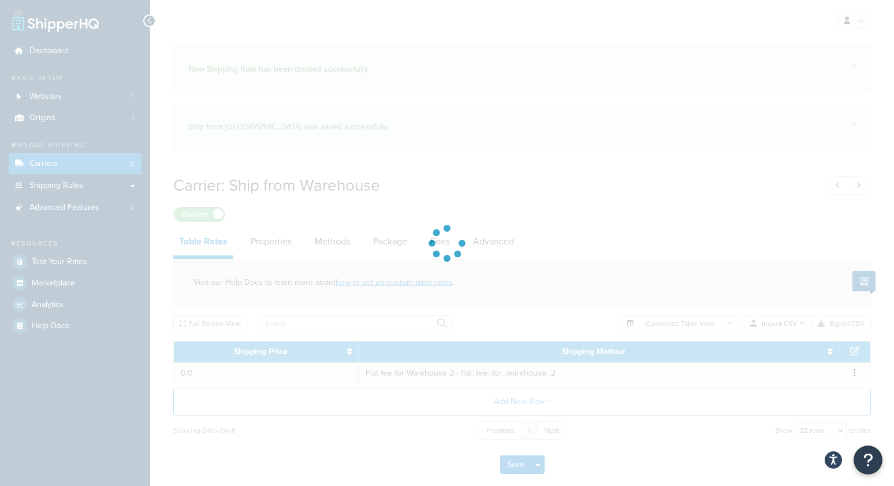
select select "25"
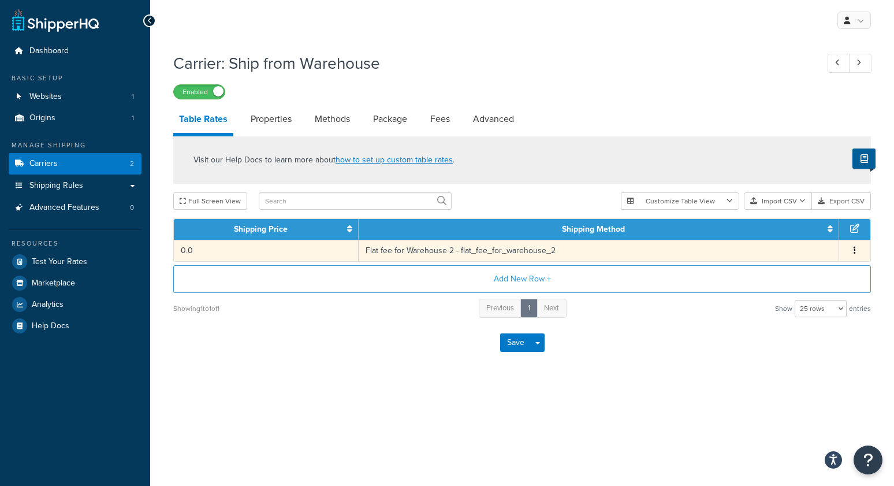
click at [851, 251] on button "button" at bounding box center [854, 250] width 9 height 13
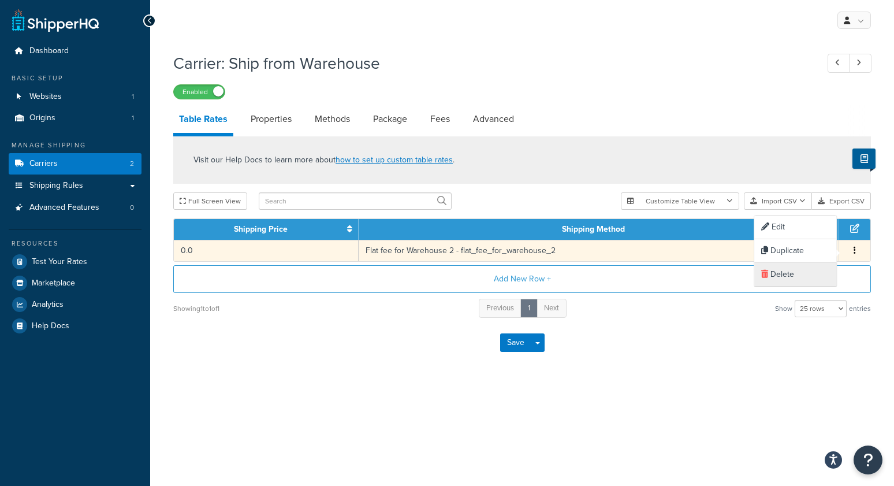
click at [804, 275] on div "Delete" at bounding box center [795, 275] width 82 height 24
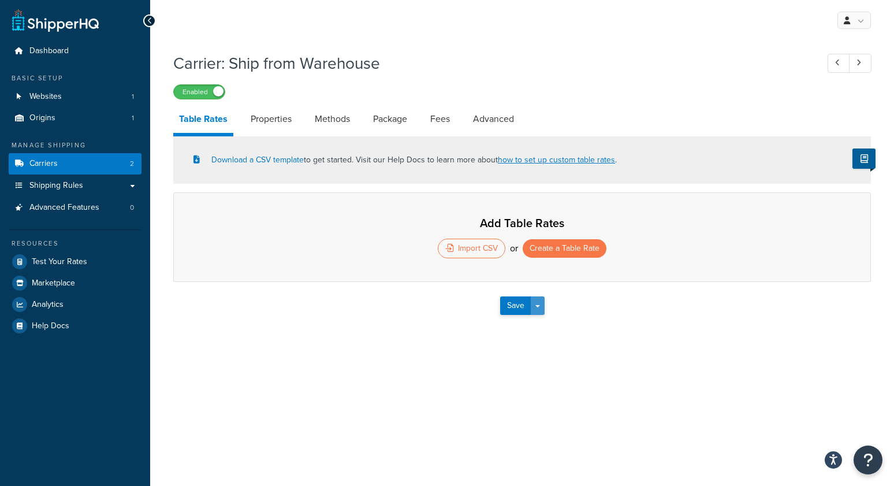
click at [541, 304] on button "Save Dropdown" at bounding box center [538, 305] width 14 height 18
click at [544, 330] on button "Save and Edit" at bounding box center [542, 327] width 84 height 24
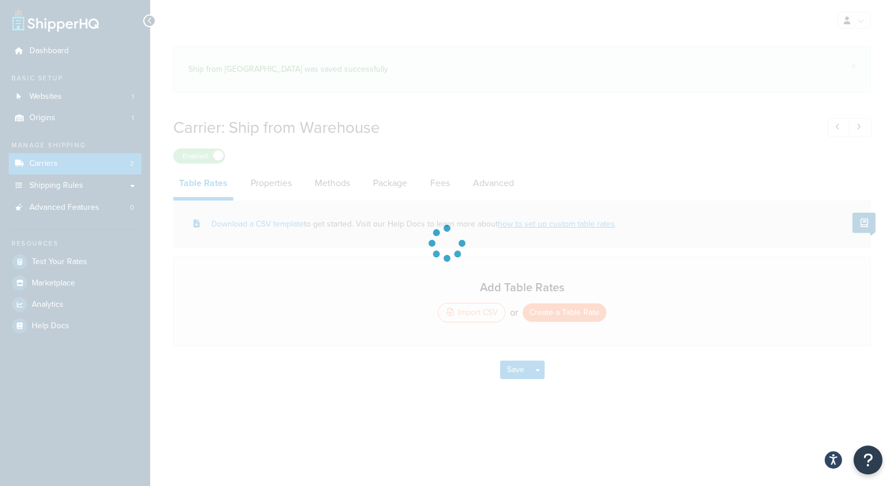
select select "25"
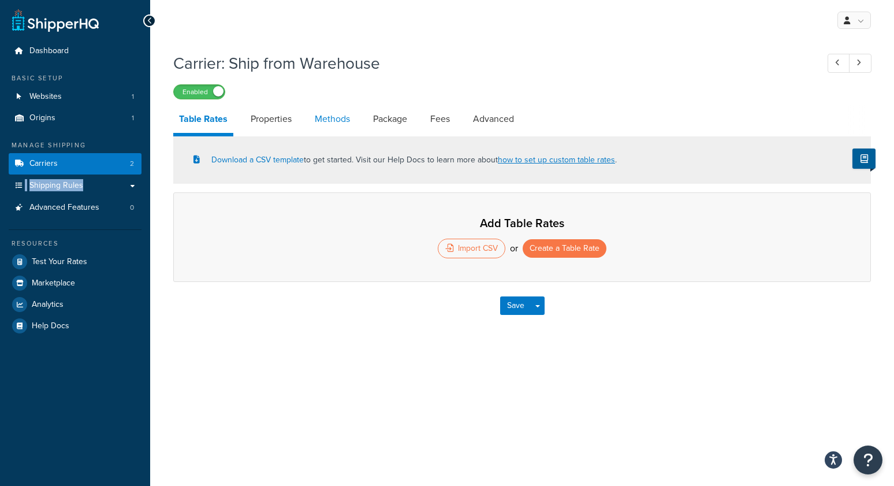
click at [333, 118] on link "Methods" at bounding box center [332, 119] width 47 height 28
select select "25"
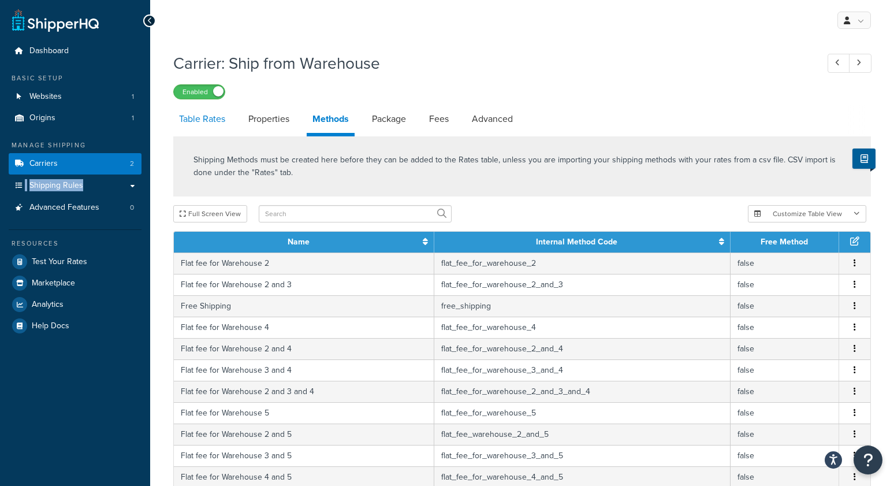
click at [204, 118] on link "Table Rates" at bounding box center [202, 119] width 58 height 28
select select "25"
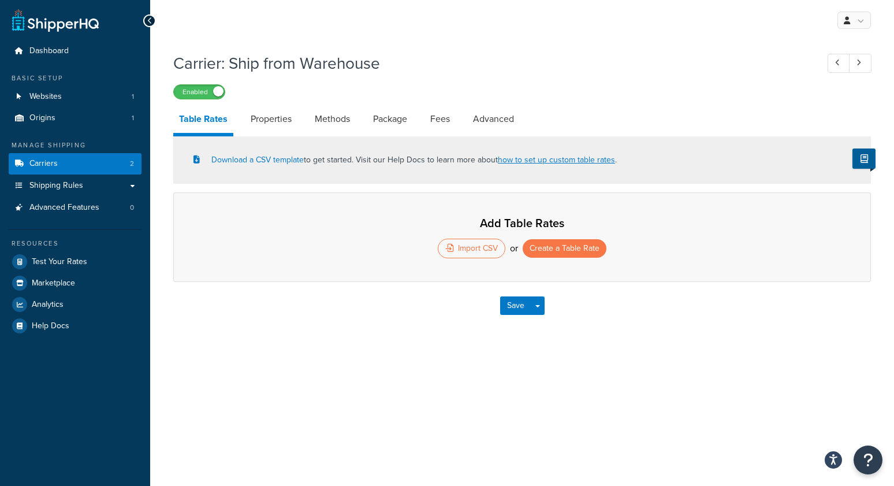
click at [491, 62] on h1 "Carrier: Ship from Warehouse" at bounding box center [489, 63] width 633 height 23
click at [419, 59] on h1 "Carrier: Ship from Warehouse" at bounding box center [489, 63] width 633 height 23
click at [389, 43] on div "My Profile Billing Global Settings Contact Us Logout Carrier: Ship from Warehou…" at bounding box center [522, 243] width 744 height 486
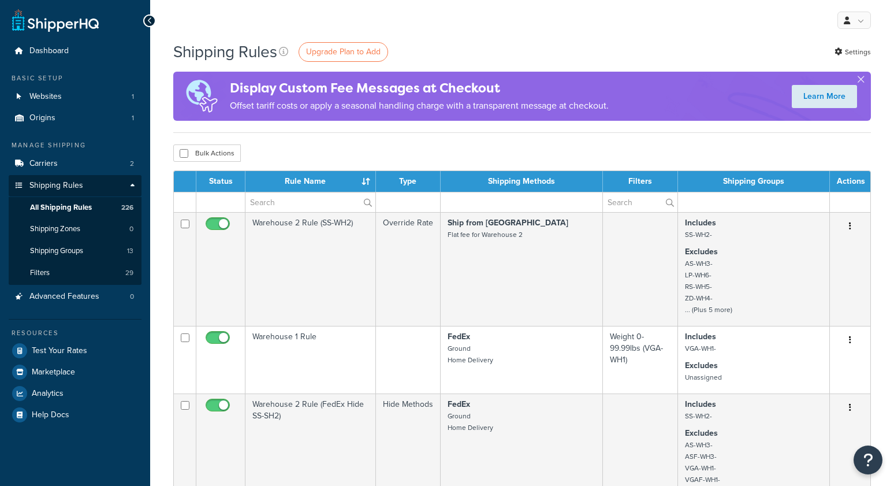
select select "1000"
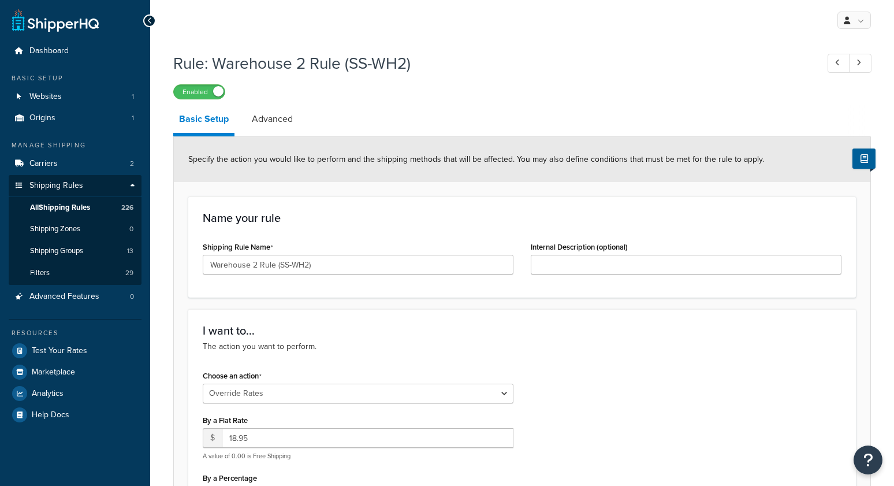
select select "OVERRIDE"
select select "SHIPPING_GROUP"
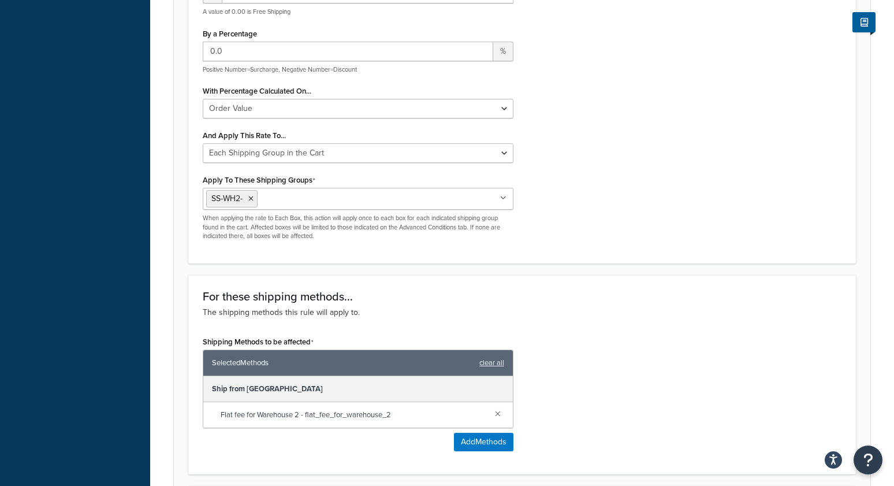
scroll to position [490, 0]
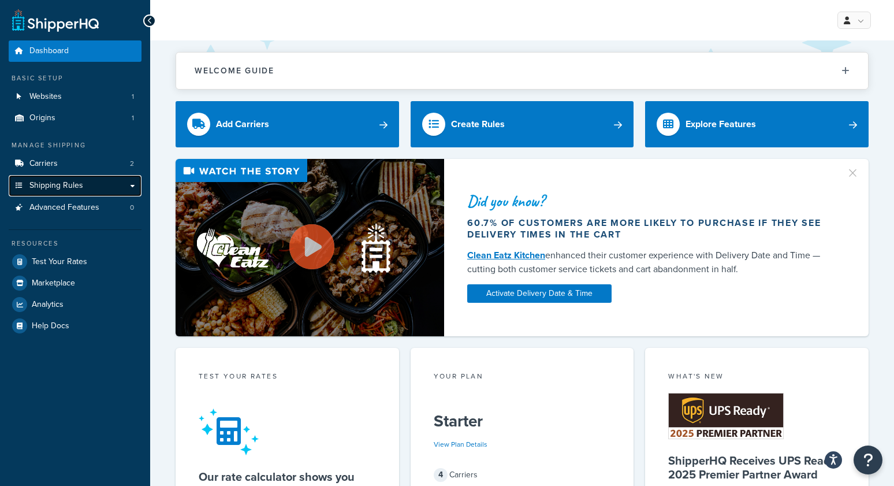
click at [38, 189] on span "Shipping Rules" at bounding box center [56, 186] width 54 height 10
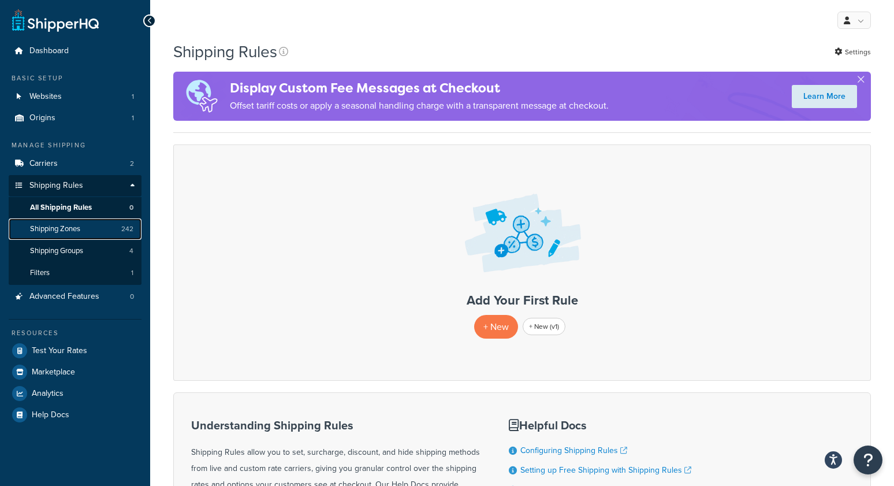
click at [68, 230] on span "Shipping Zones" at bounding box center [55, 229] width 50 height 10
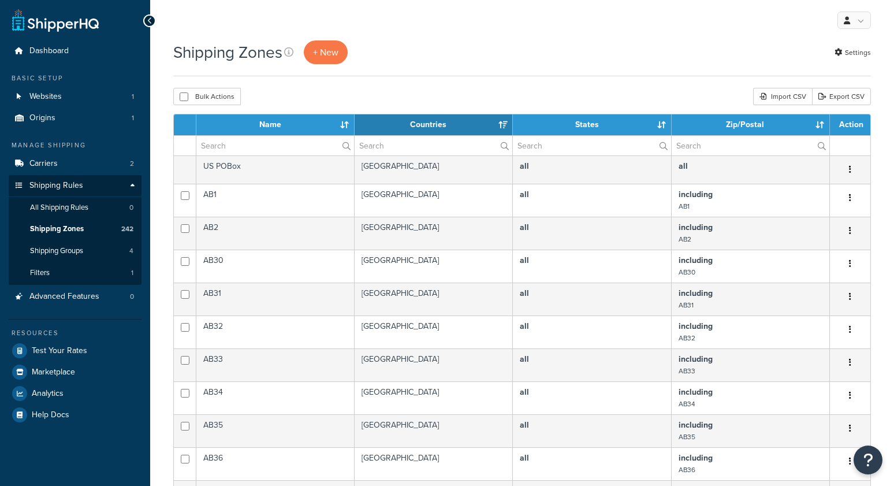
select select "15"
click at [238, 143] on input "text" at bounding box center [275, 146] width 158 height 20
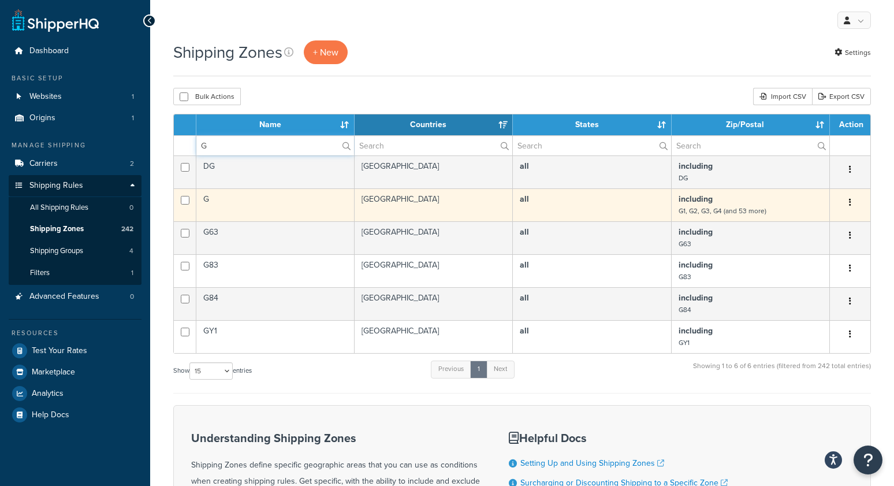
type input "G"
click at [242, 206] on td "G" at bounding box center [275, 204] width 158 height 33
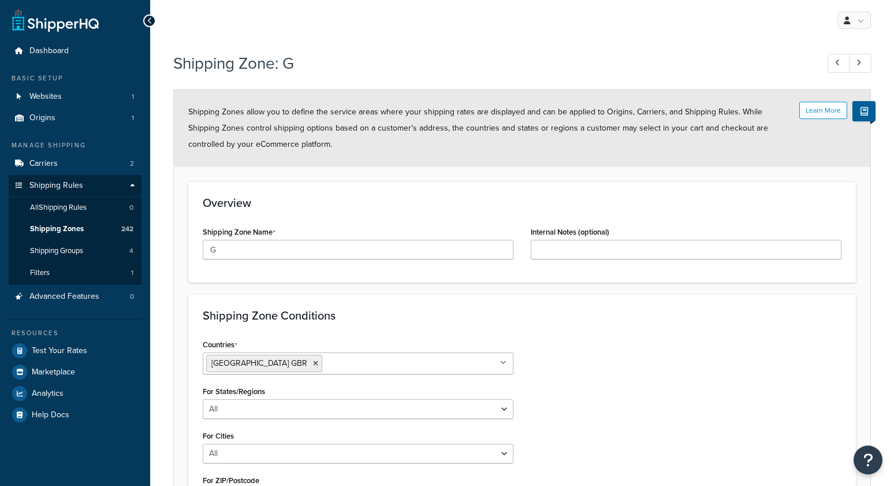
select select "including"
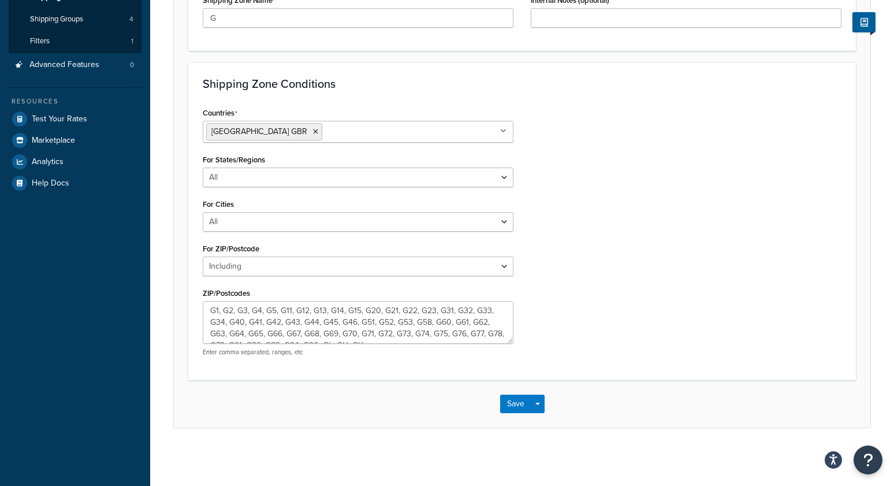
scroll to position [12, 0]
click at [424, 337] on textarea "G1, G2, G3, G4, G5, G11, G12, G13, G14, G15, G20, G21, G22, G23, G31, G32, G33,…" at bounding box center [358, 322] width 311 height 43
paste textarea "GY2, GY3, GY4, GY5, GY6, GY7, GY8, GY9, GY10"
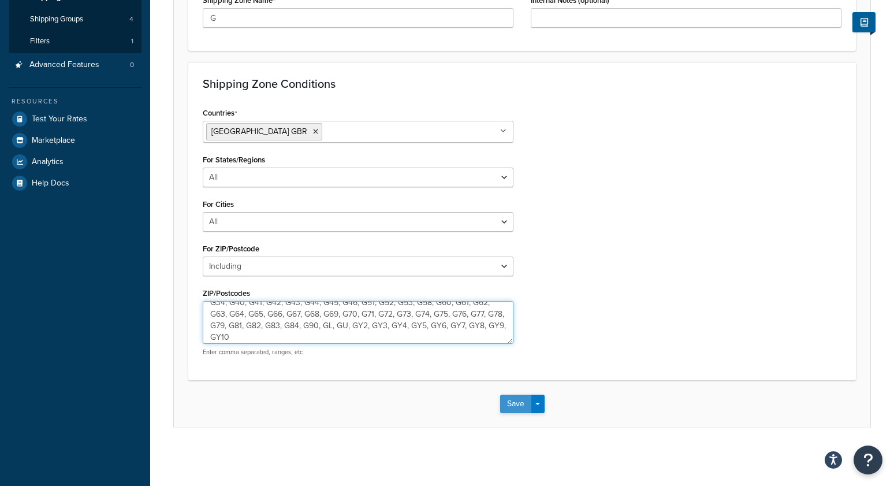
type textarea "G1, G2, G3, G4, G5, G11, G12, G13, G14, G15, G20, G21, G22, G23, G31, G32, G33,…"
click at [506, 405] on button "Save" at bounding box center [515, 403] width 31 height 18
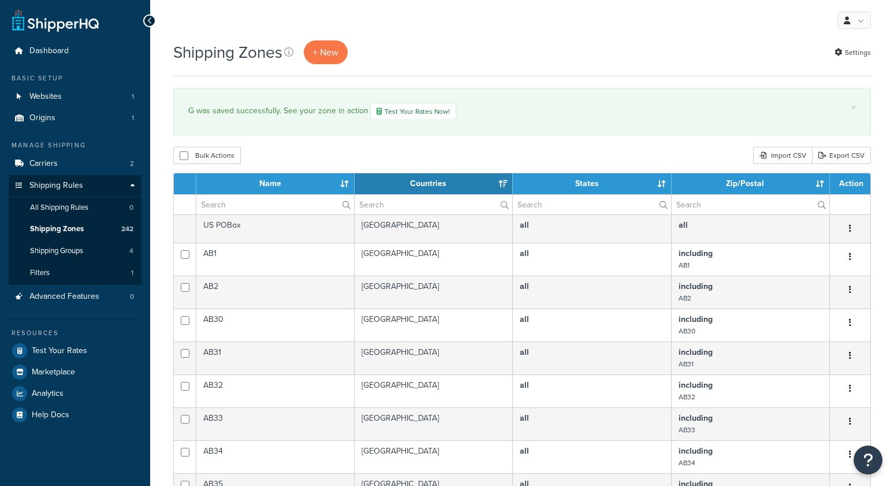
select select "15"
click at [260, 201] on input "text" at bounding box center [275, 205] width 158 height 20
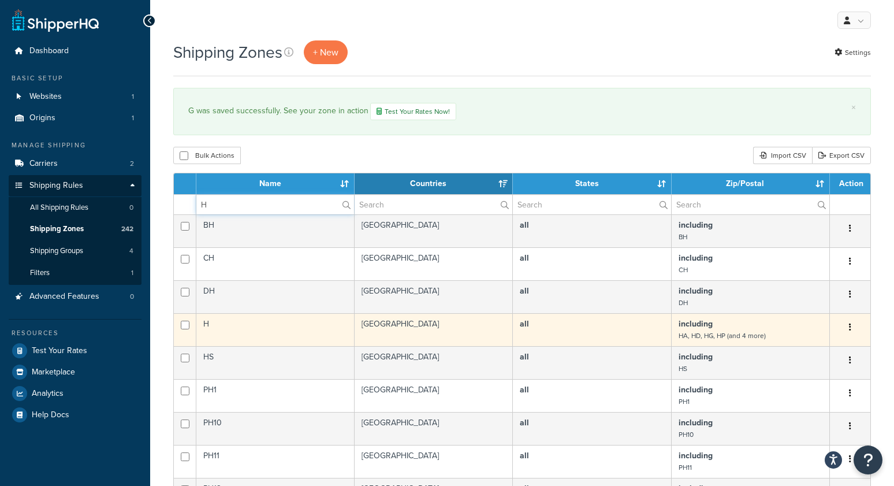
type input "H"
click at [227, 335] on td "H" at bounding box center [275, 329] width 158 height 33
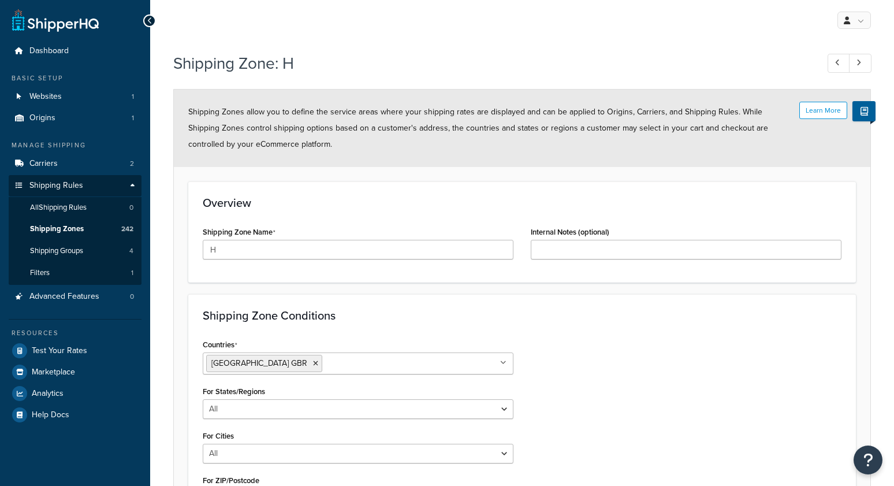
select select "including"
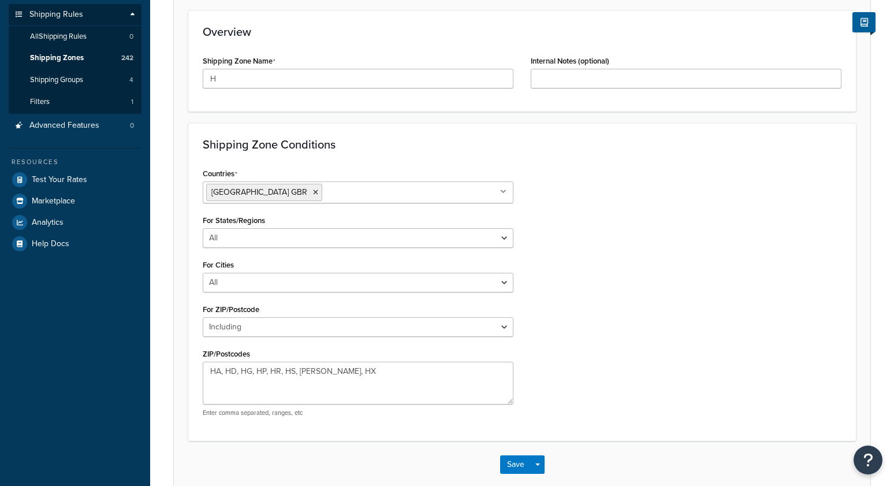
scroll to position [233, 0]
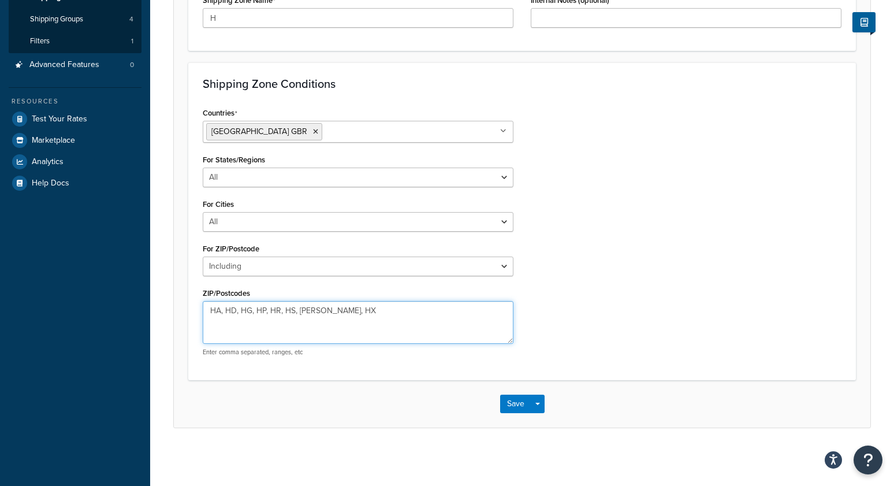
drag, startPoint x: 298, startPoint y: 309, endPoint x: 398, endPoint y: 306, distance: 99.9
click at [298, 309] on textarea "HA, HD, HG, HP, HR, HS, HU, HX" at bounding box center [358, 322] width 311 height 43
type textarea "HA, HD, HG, HP, HR, HU, HX"
click at [515, 405] on button "Save" at bounding box center [515, 403] width 31 height 18
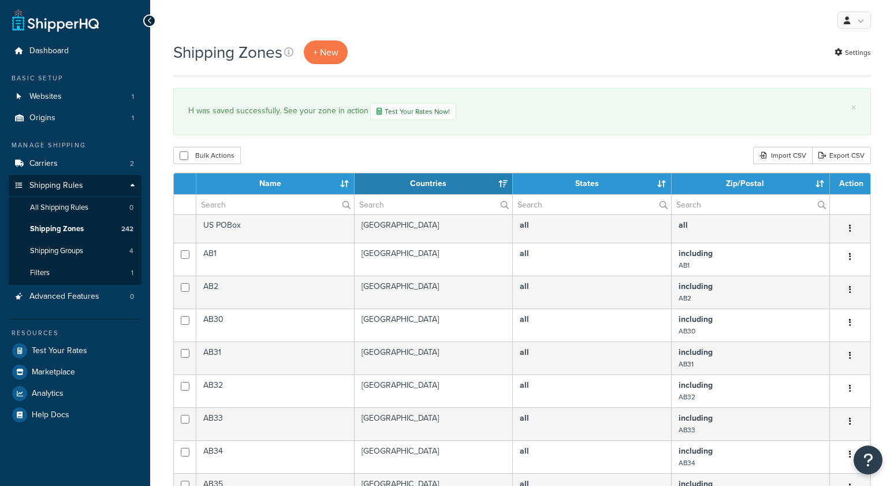
select select "15"
